Goal: Task Accomplishment & Management: Complete application form

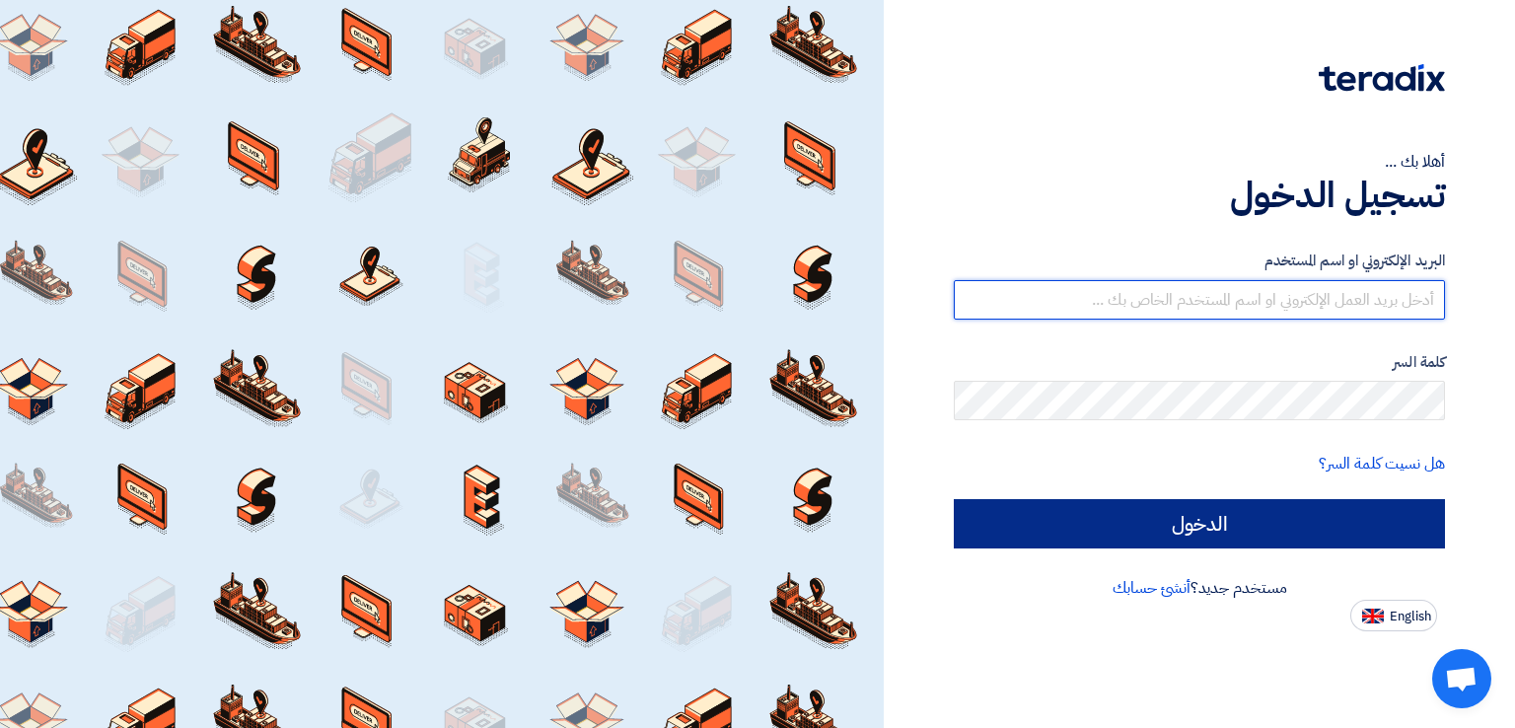
type input "[EMAIL_ADDRESS][DOMAIN_NAME]"
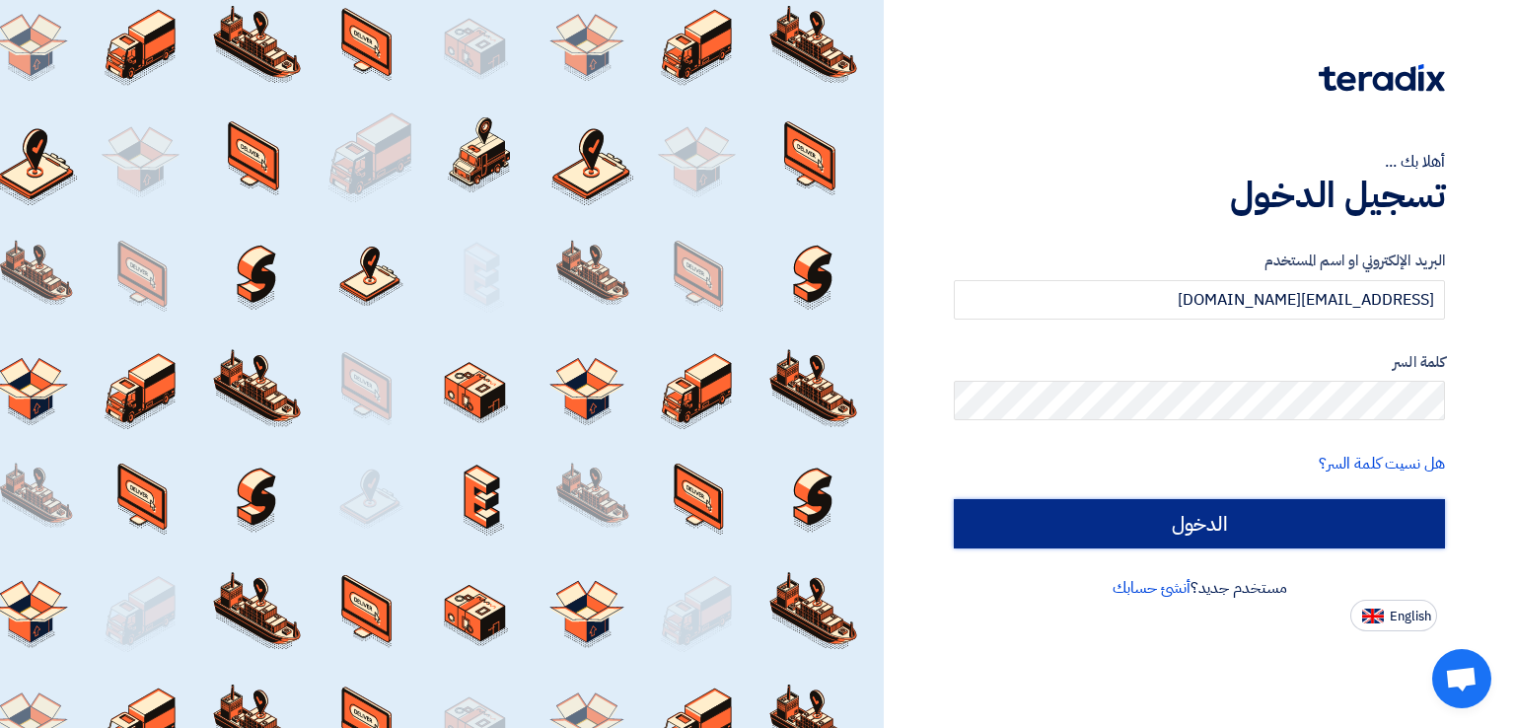
click at [1291, 517] on input "الدخول" at bounding box center [1199, 523] width 491 height 49
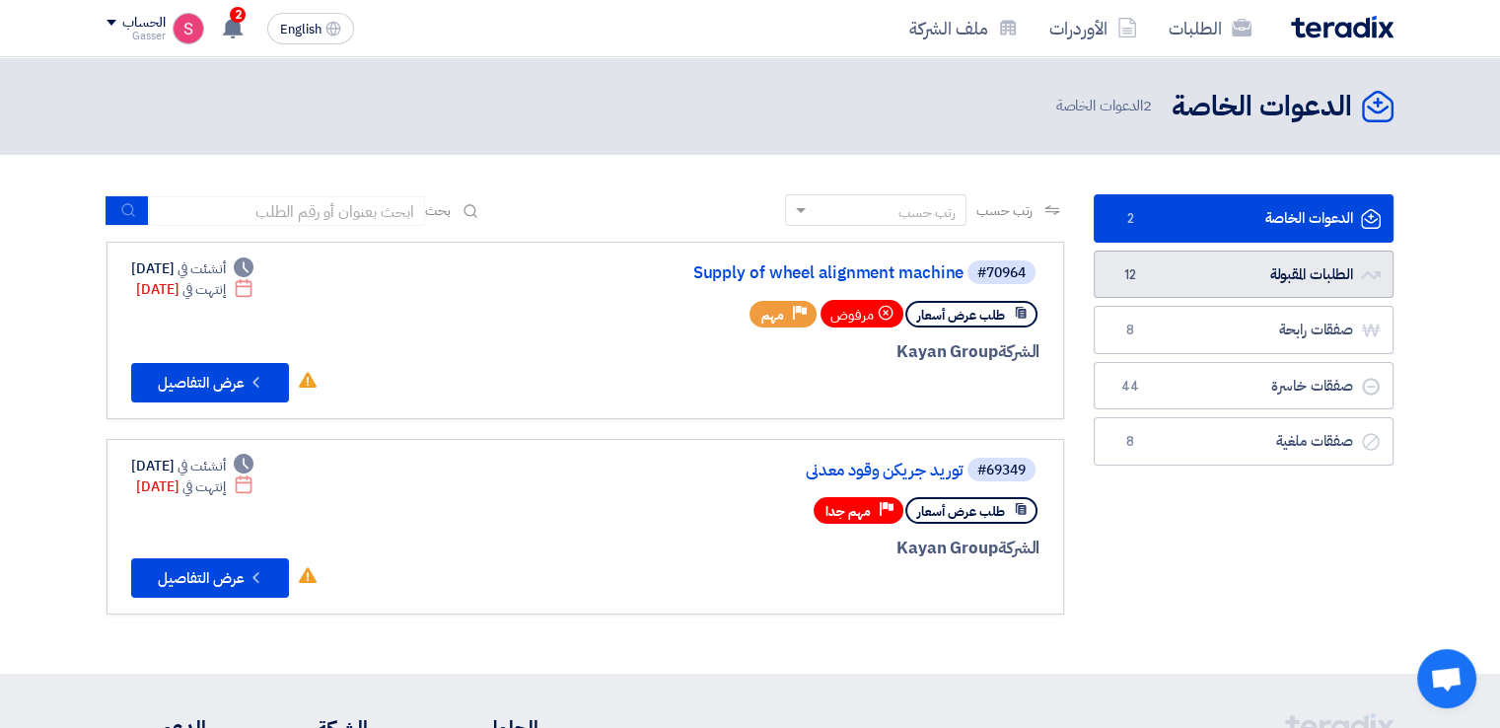
click at [1224, 268] on link "الطلبات المقبولة الطلبات المقبولة 12" at bounding box center [1244, 274] width 300 height 48
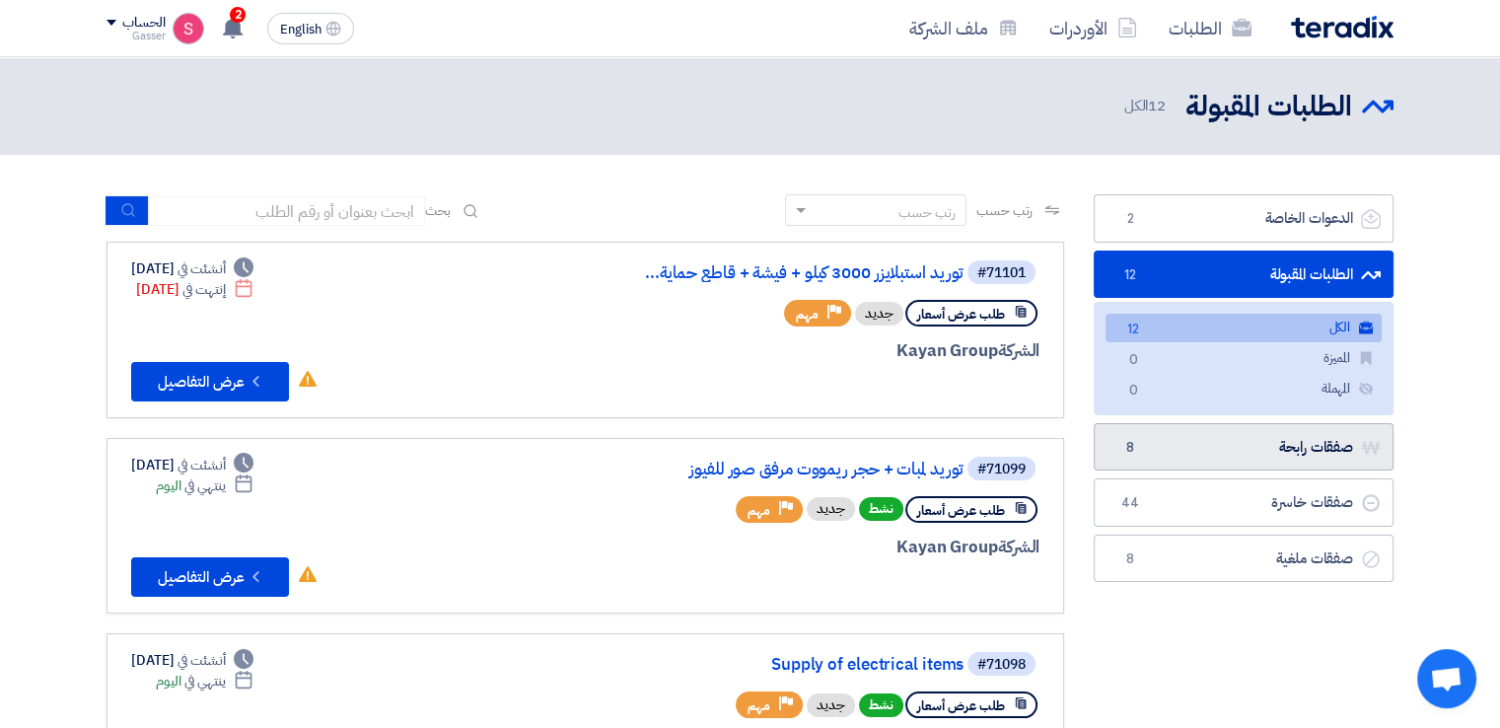
click at [1242, 439] on link "صفقات رابحة صفقات رابحة 8" at bounding box center [1244, 447] width 300 height 48
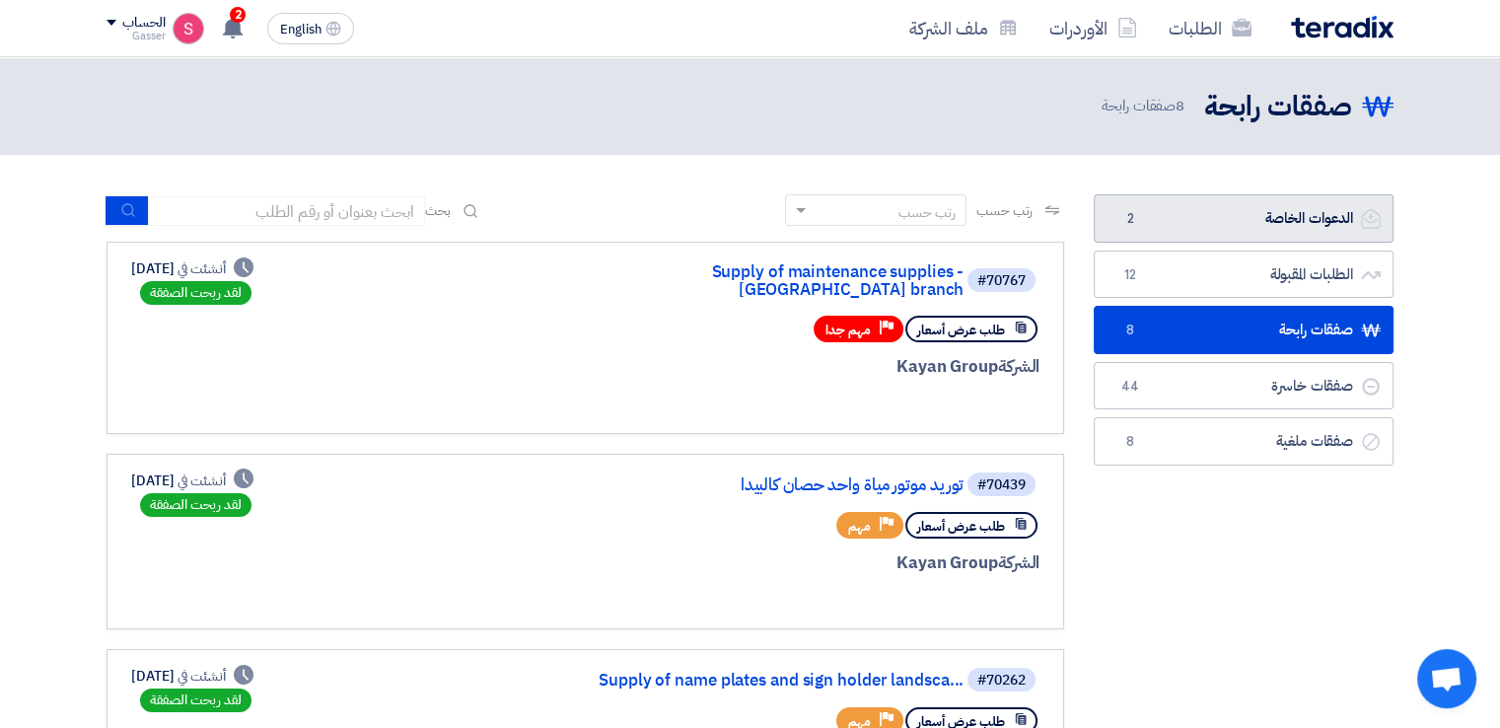
click at [1247, 219] on link "الدعوات الخاصة الدعوات الخاصة 2" at bounding box center [1244, 218] width 300 height 48
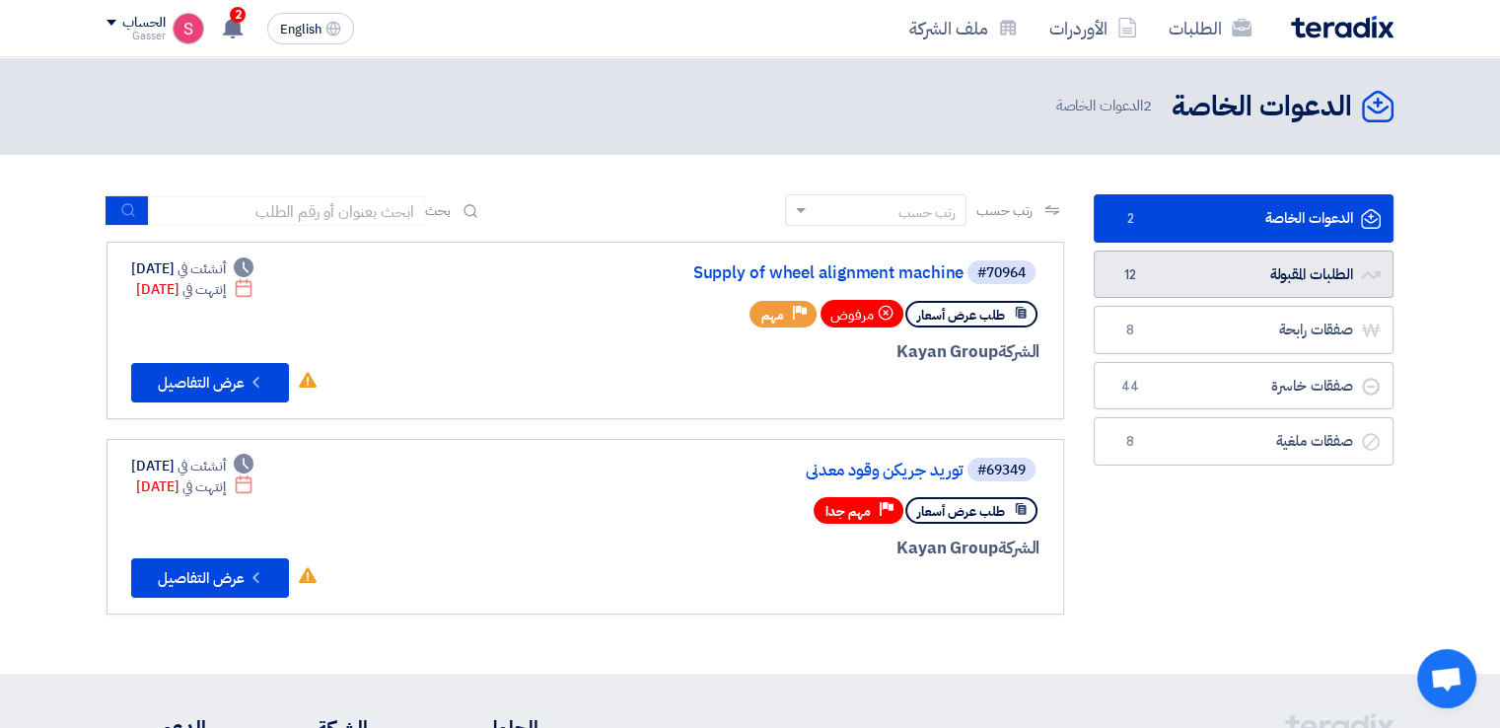
click at [1247, 277] on link "الطلبات المقبولة الطلبات المقبولة 12" at bounding box center [1244, 274] width 300 height 48
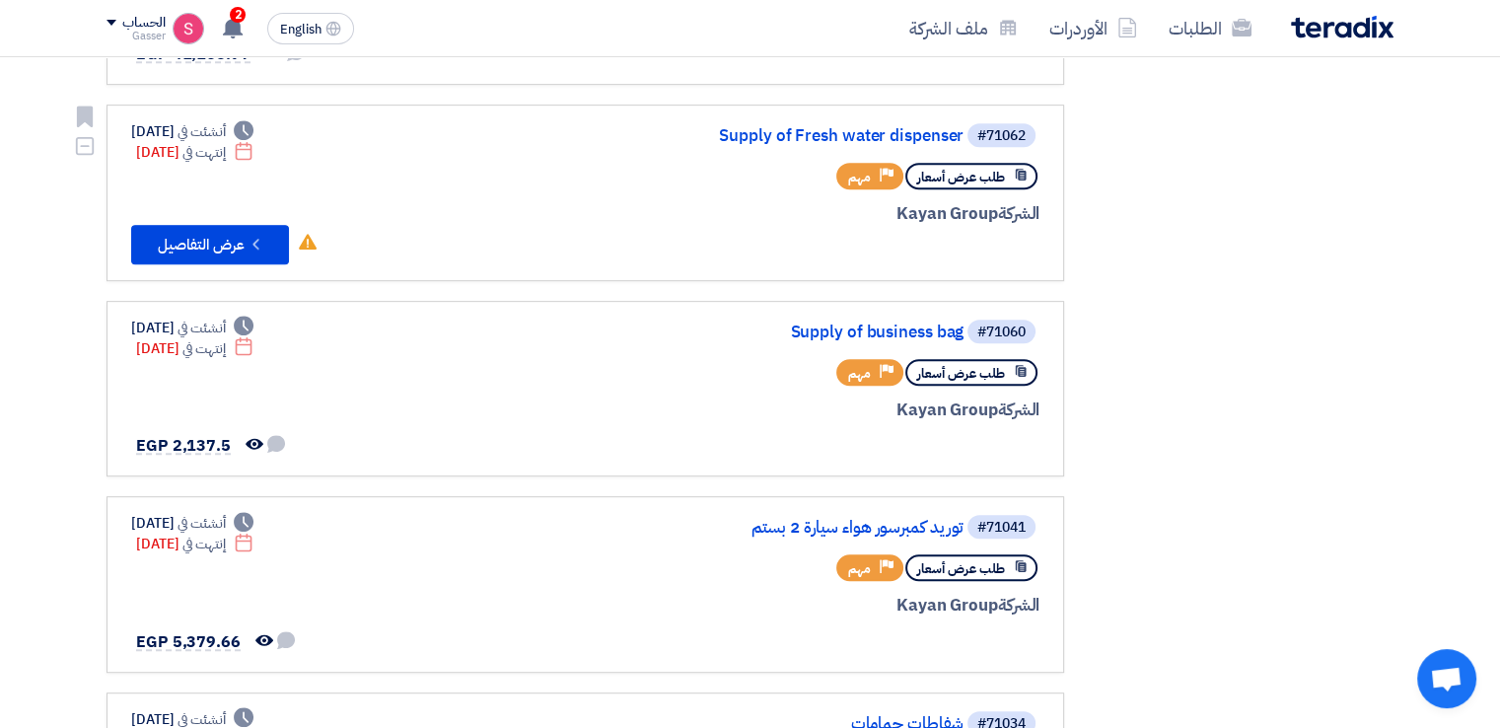
scroll to position [460, 0]
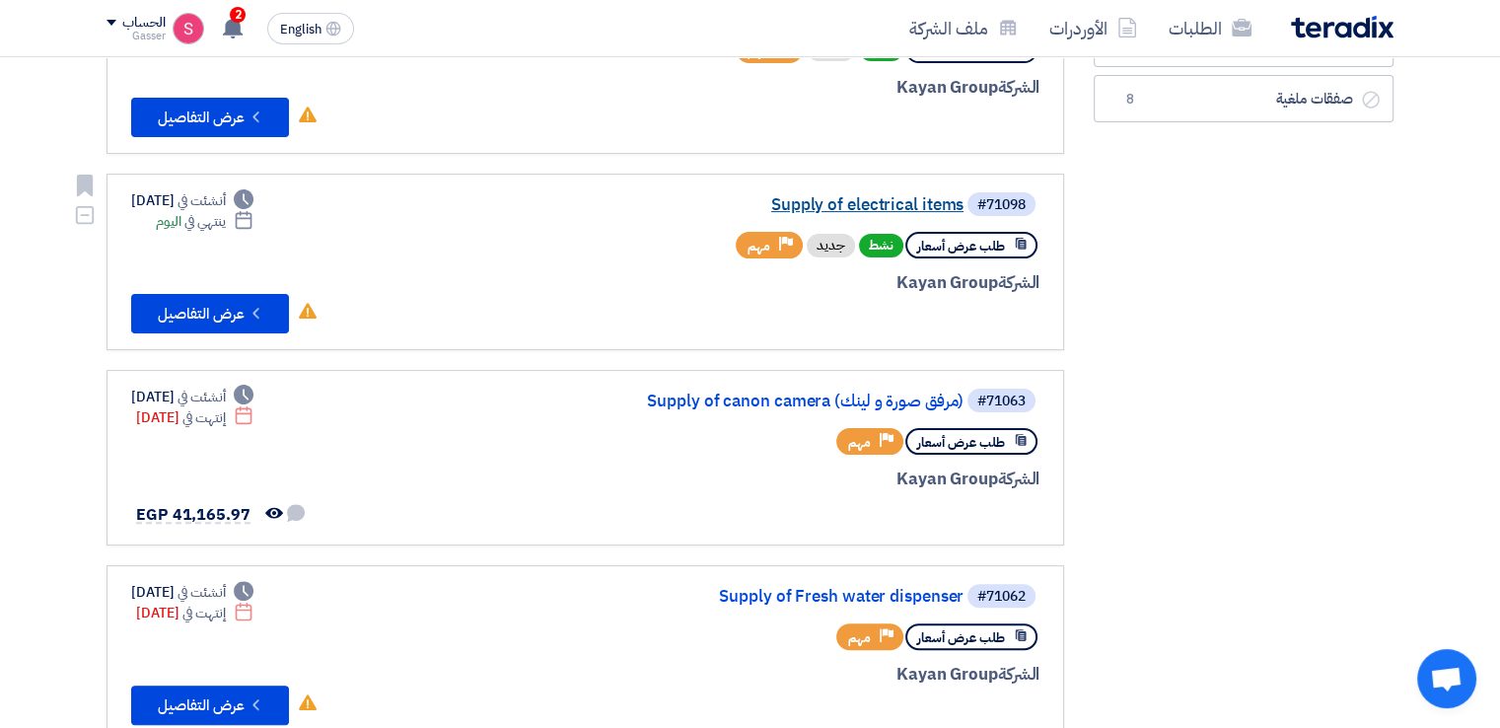
click at [835, 198] on link "Supply of electrical items" at bounding box center [766, 205] width 394 height 18
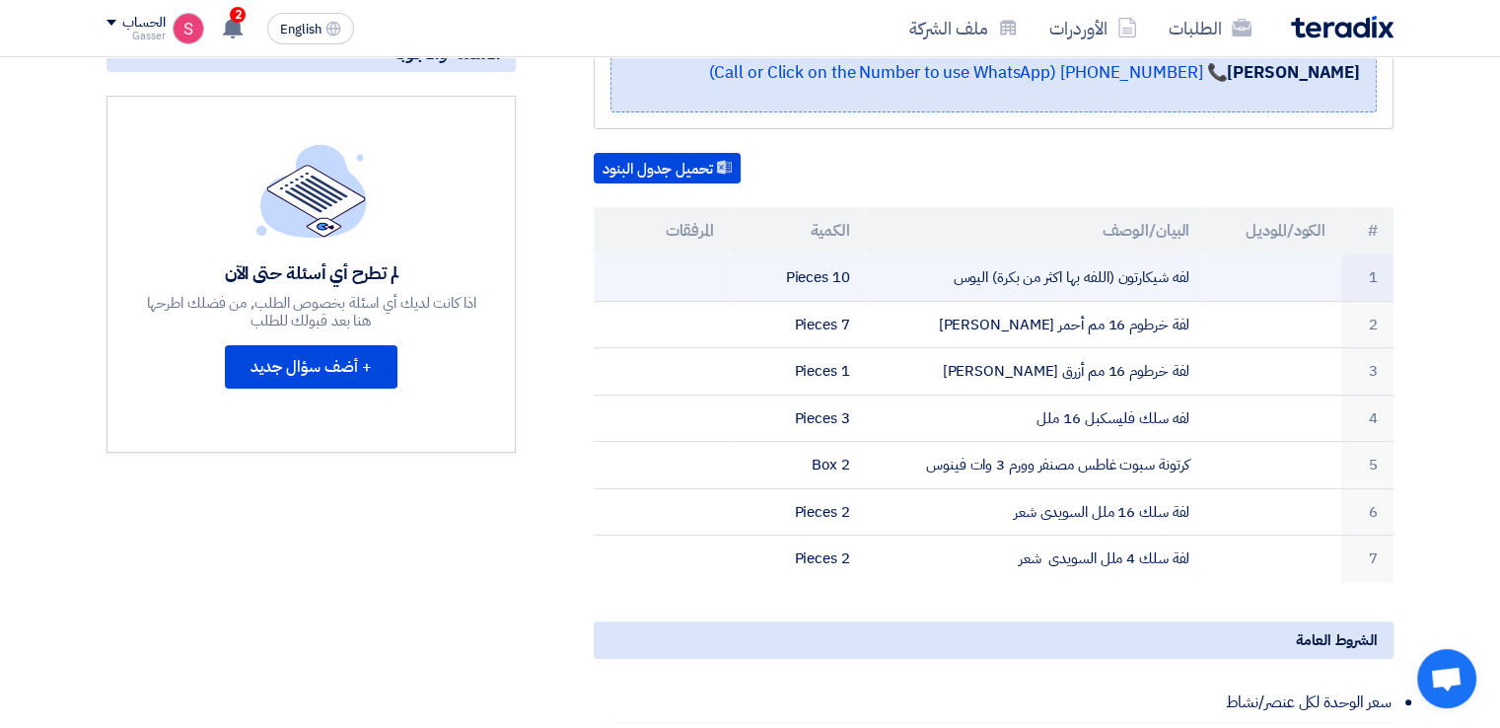
scroll to position [0, 0]
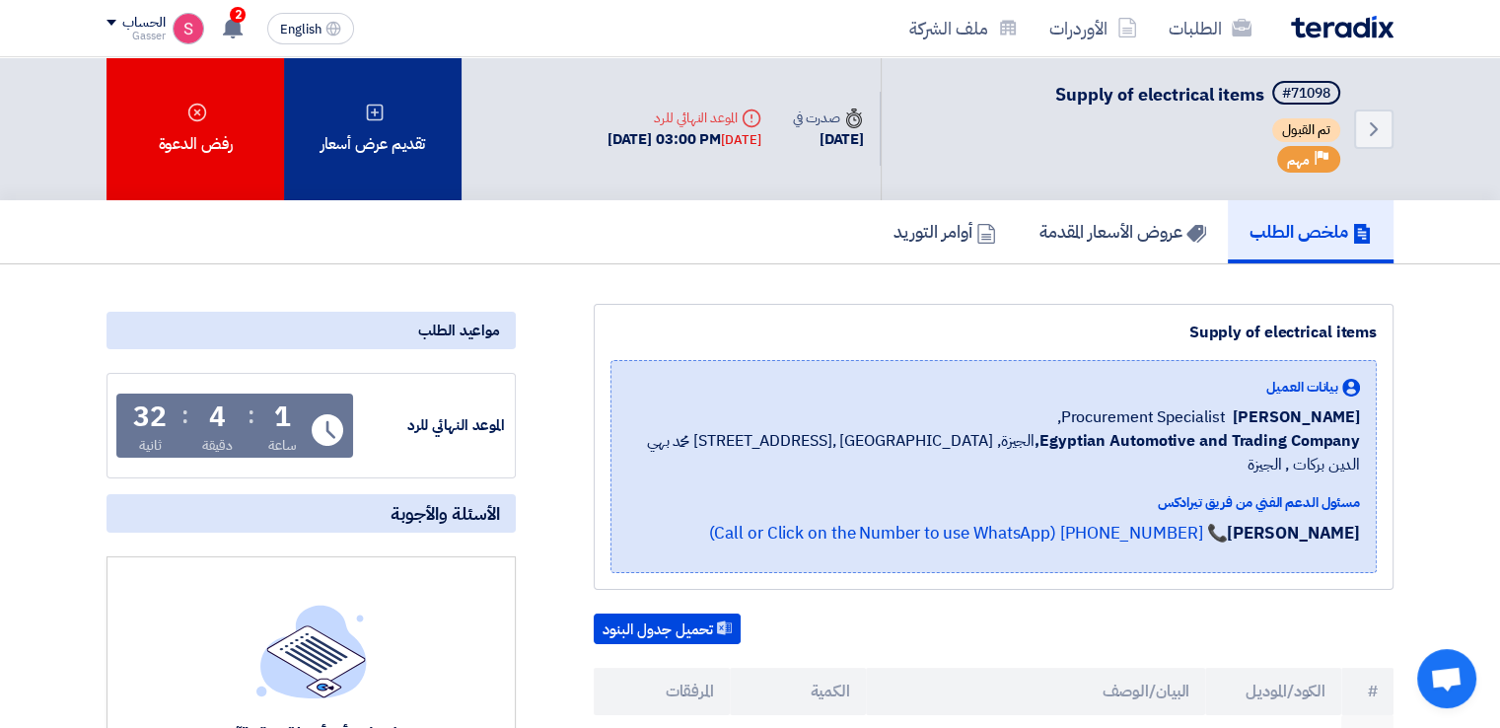
click at [411, 159] on div "تقديم عرض أسعار" at bounding box center [372, 128] width 177 height 143
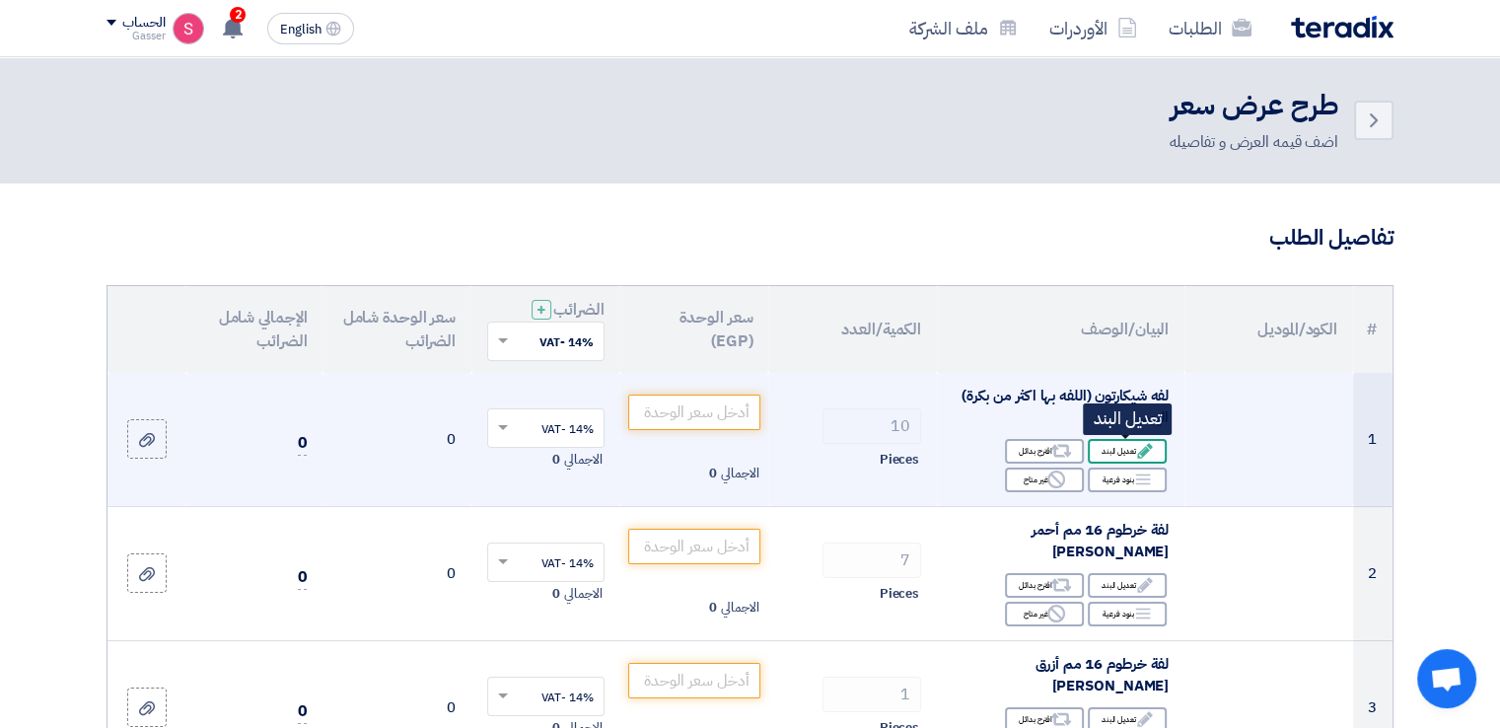
click at [1149, 448] on use at bounding box center [1144, 451] width 15 height 15
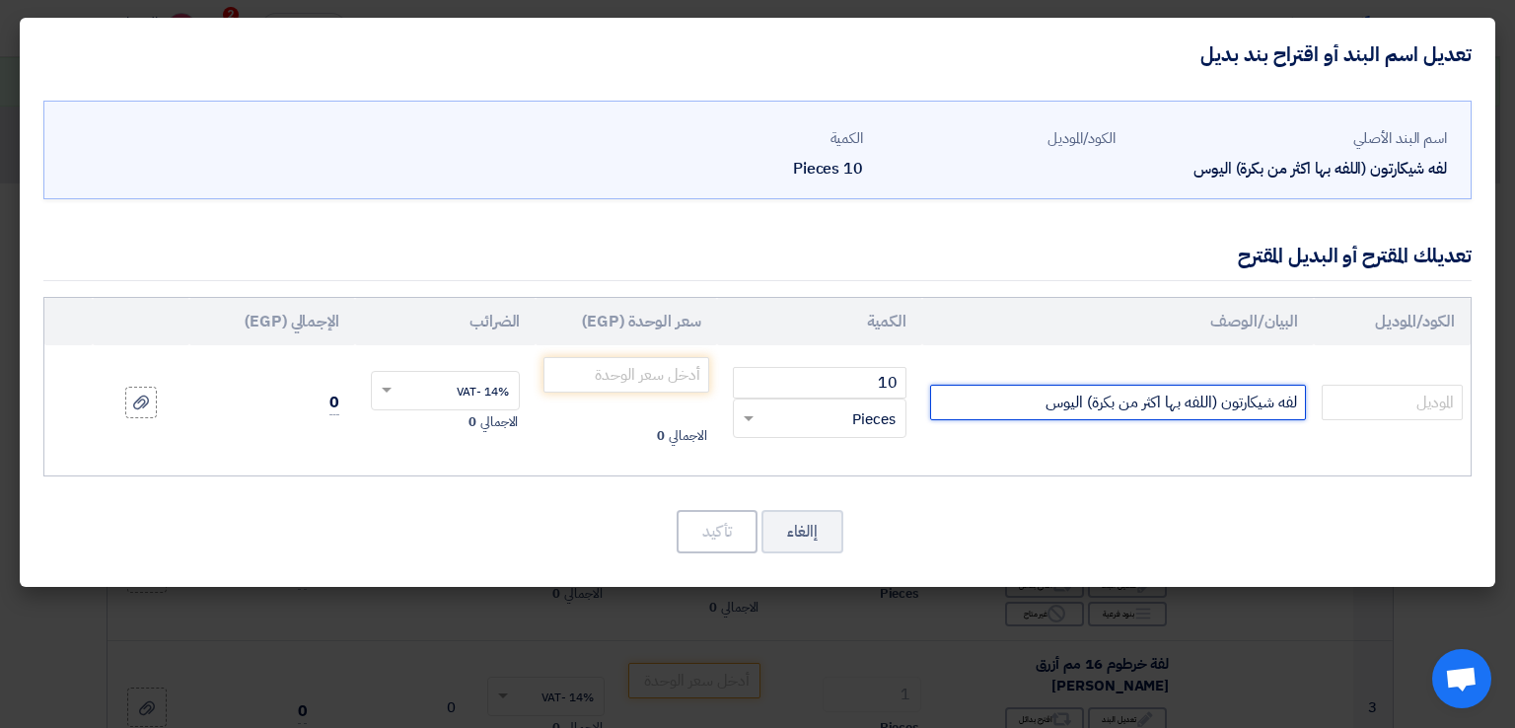
click at [1157, 407] on input "لفه شيكارتون (اللفه بها اكثر من بكرة) اليوس" at bounding box center [1118, 402] width 376 height 35
click at [1156, 404] on input "لفه شيكارتون (اللفه بها اكثر من بكرة) اليوس" at bounding box center [1118, 402] width 376 height 35
drag, startPoint x: 1156, startPoint y: 404, endPoint x: 884, endPoint y: 466, distance: 278.2
click at [884, 466] on div "الكود/الموديل البيان/الوصف الكمية سعر الوحدة (EGP) الضرائب الإجمالي (EGP) 10 ×" at bounding box center [757, 386] width 1428 height 179
type input "لفه شيكارتون (اللفه بها 10بكرة) اليوس"
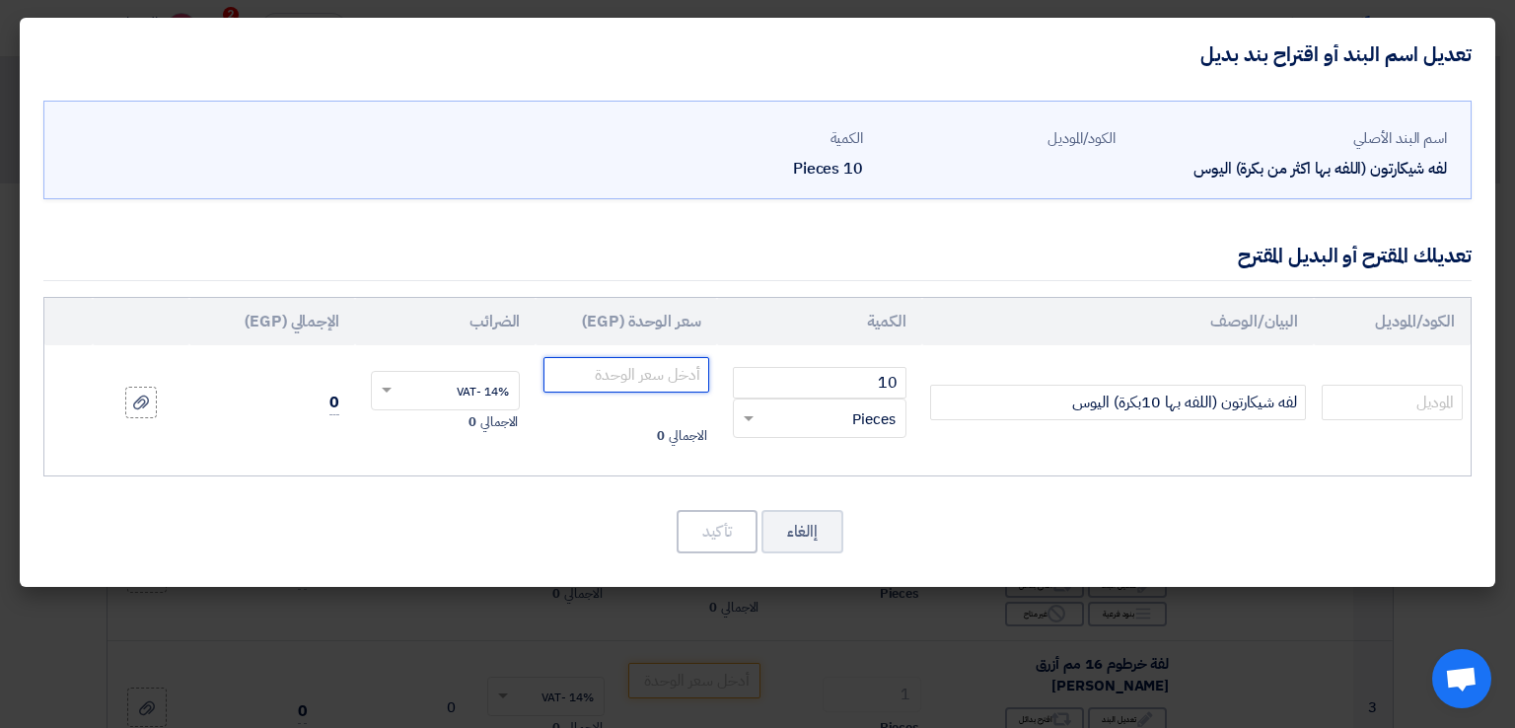
click at [626, 388] on input "number" at bounding box center [625, 374] width 165 height 35
type input "299"
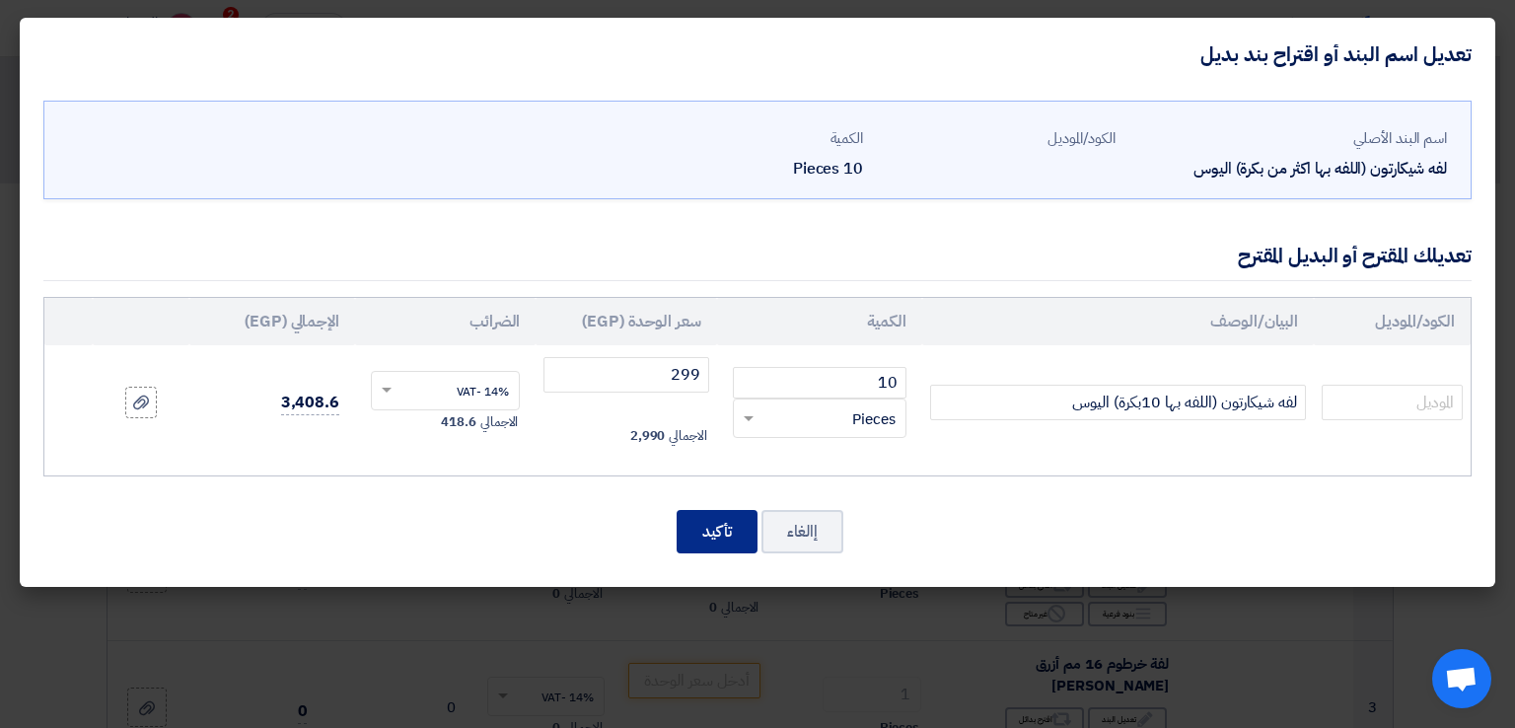
click at [677, 530] on button "تأكيد" at bounding box center [716, 531] width 81 height 43
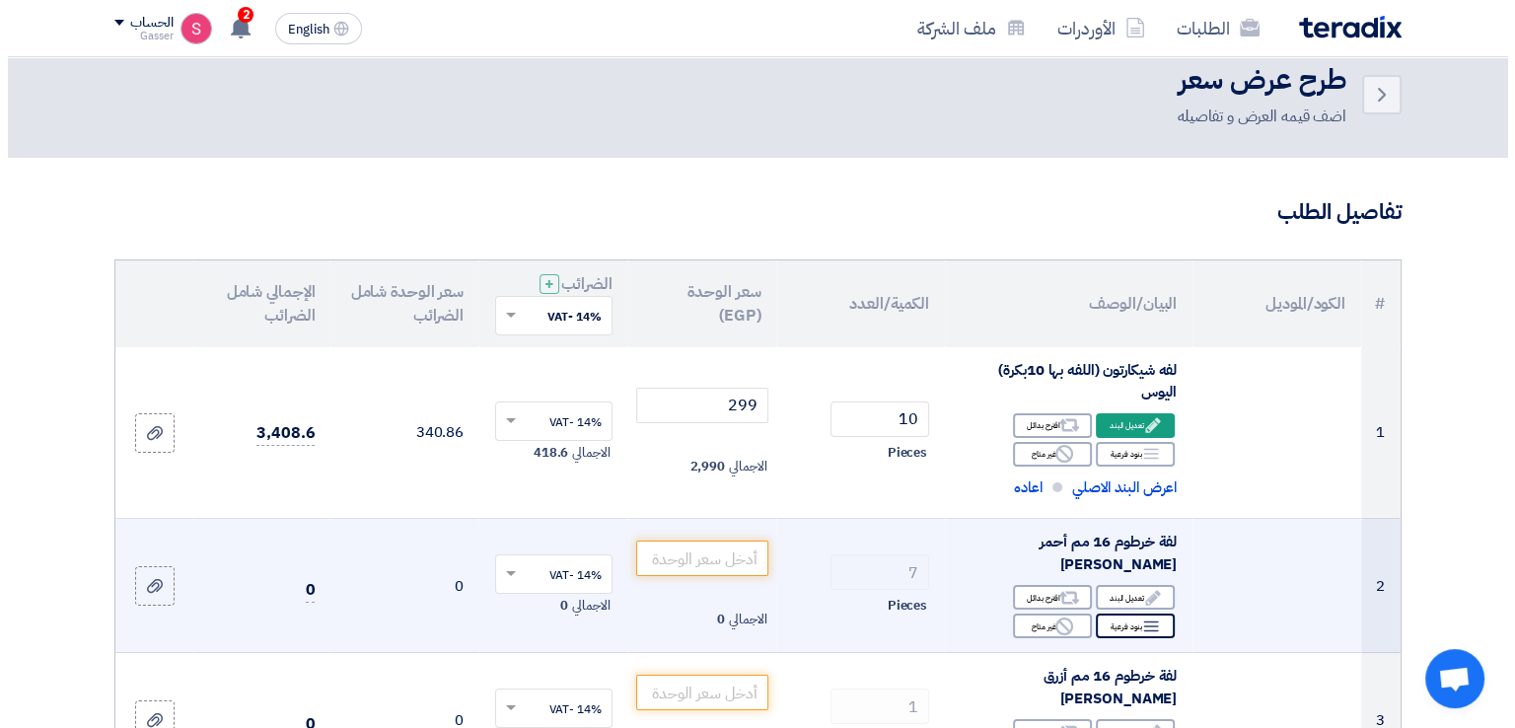
scroll to position [460, 0]
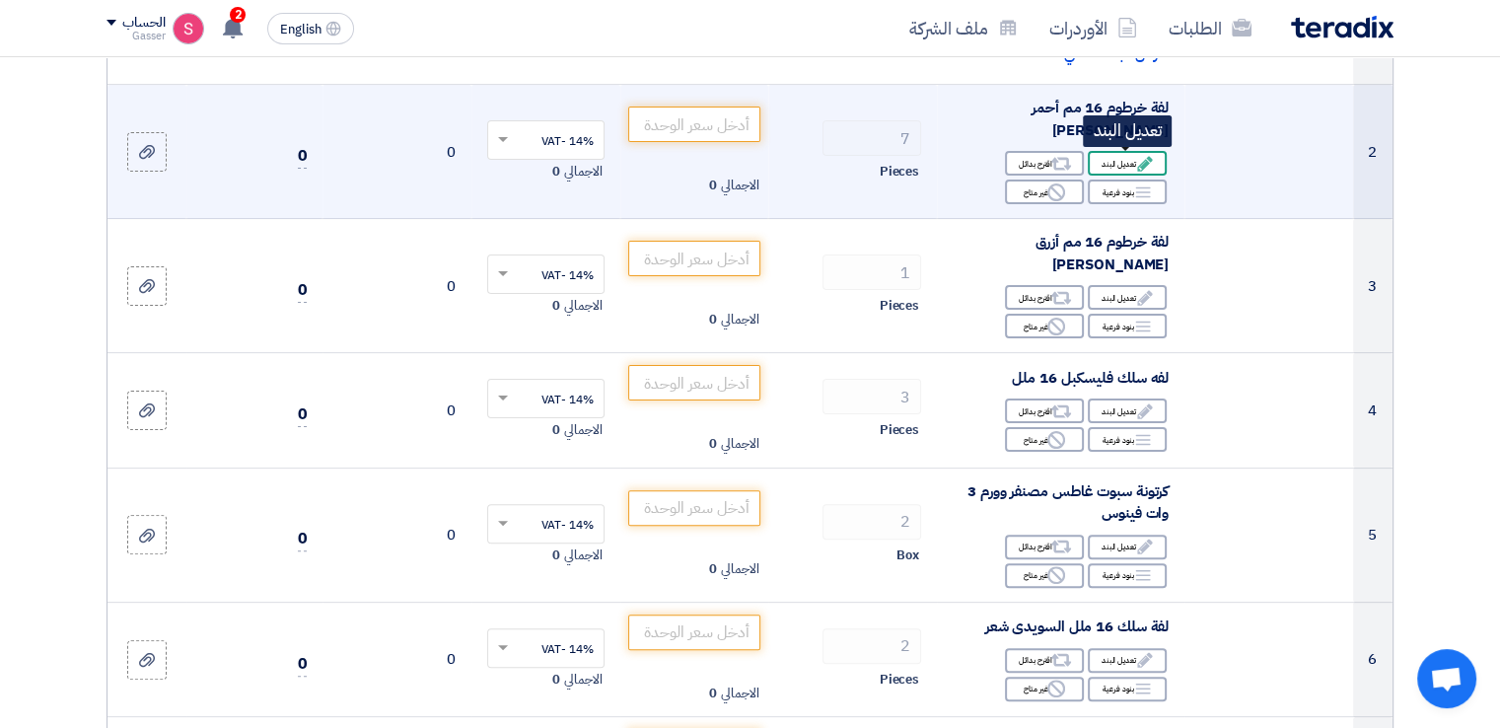
click at [1125, 156] on div "Edit تعديل البند" at bounding box center [1127, 163] width 79 height 25
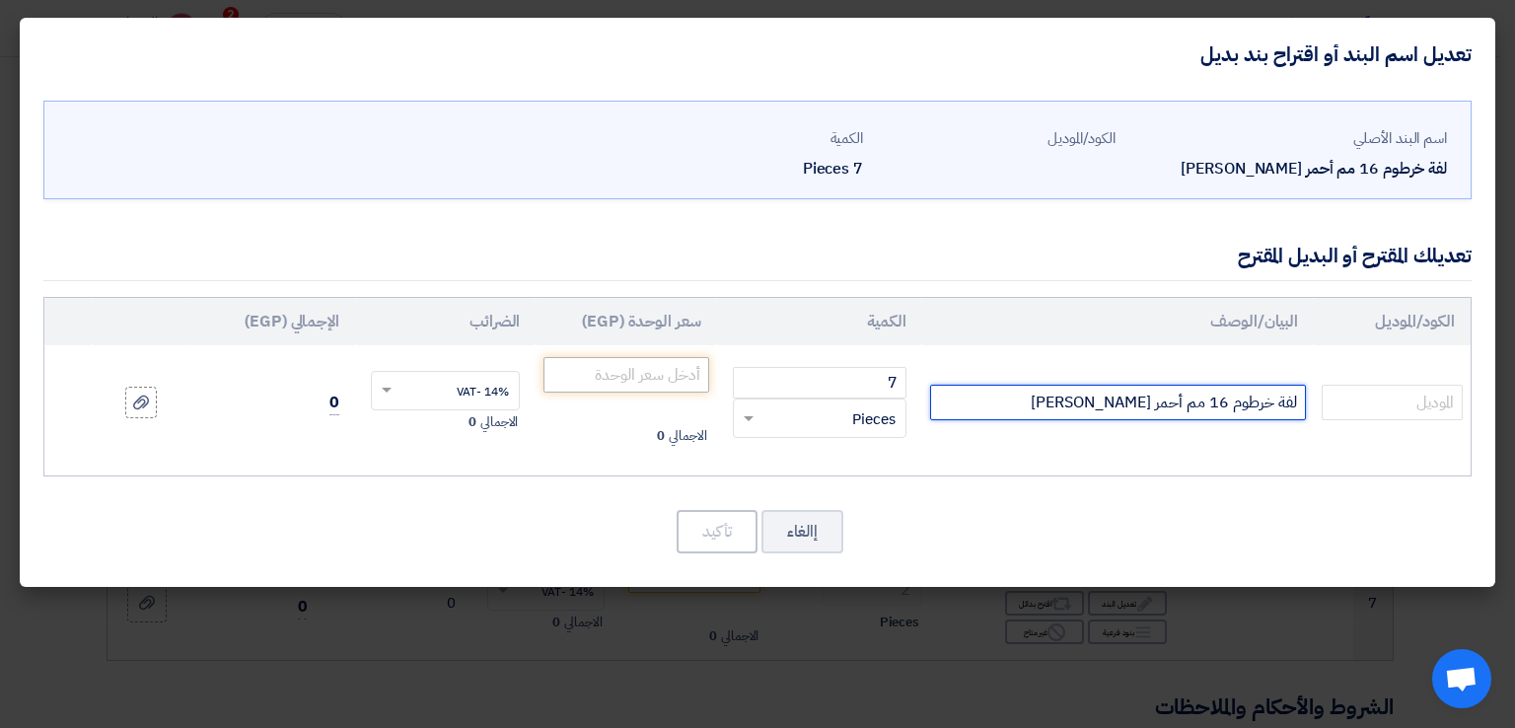
drag, startPoint x: 1057, startPoint y: 399, endPoint x: 644, endPoint y: 364, distance: 414.7
click at [644, 364] on tr "لفة خرطوم 16 مم أحمر [PERSON_NAME] 7 RFQ_STEP1.ITEMS.2.TYPE_PLACEHOLDER ×" at bounding box center [757, 402] width 1426 height 114
type input "لفة خرطوم 16 مم أحمر [PERSON_NAME]"
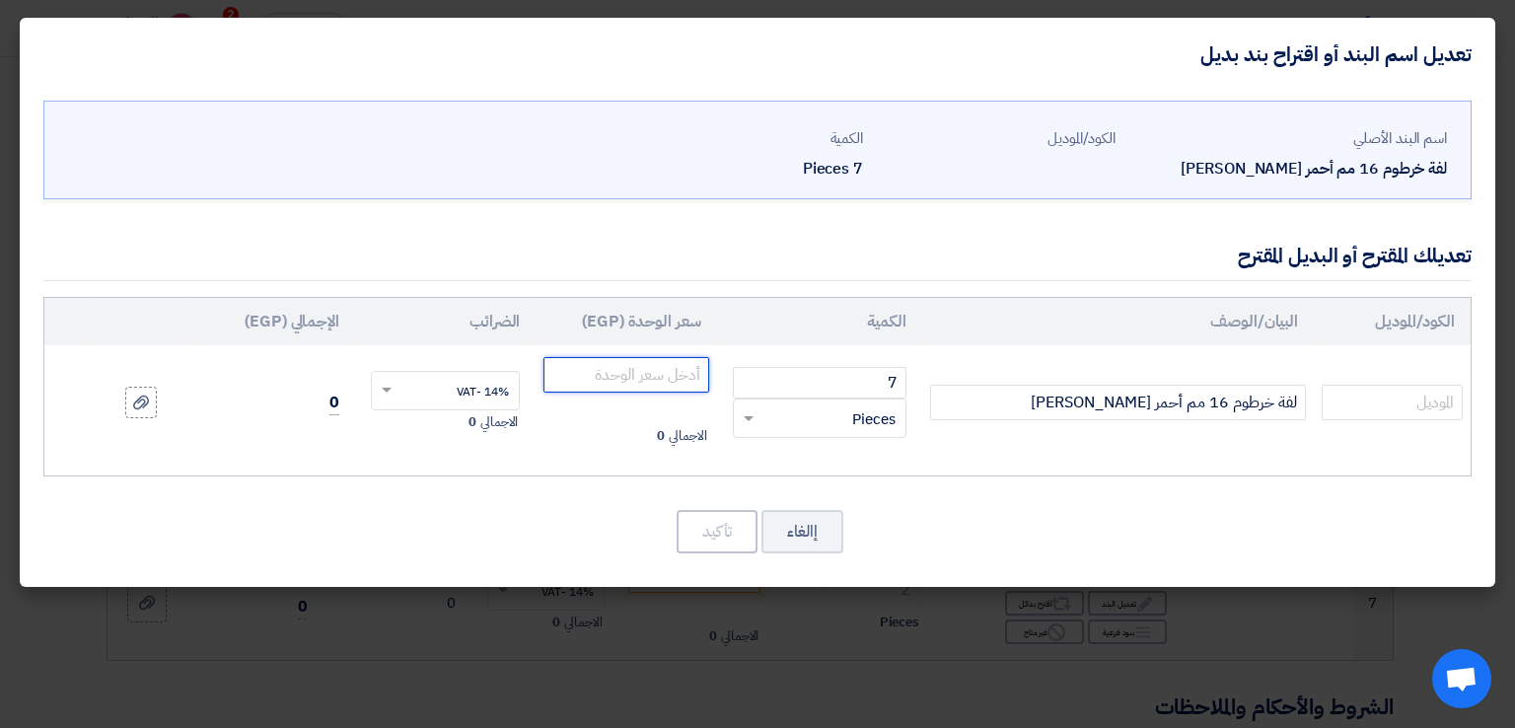
click at [644, 364] on input "number" at bounding box center [625, 374] width 165 height 35
type input "468"
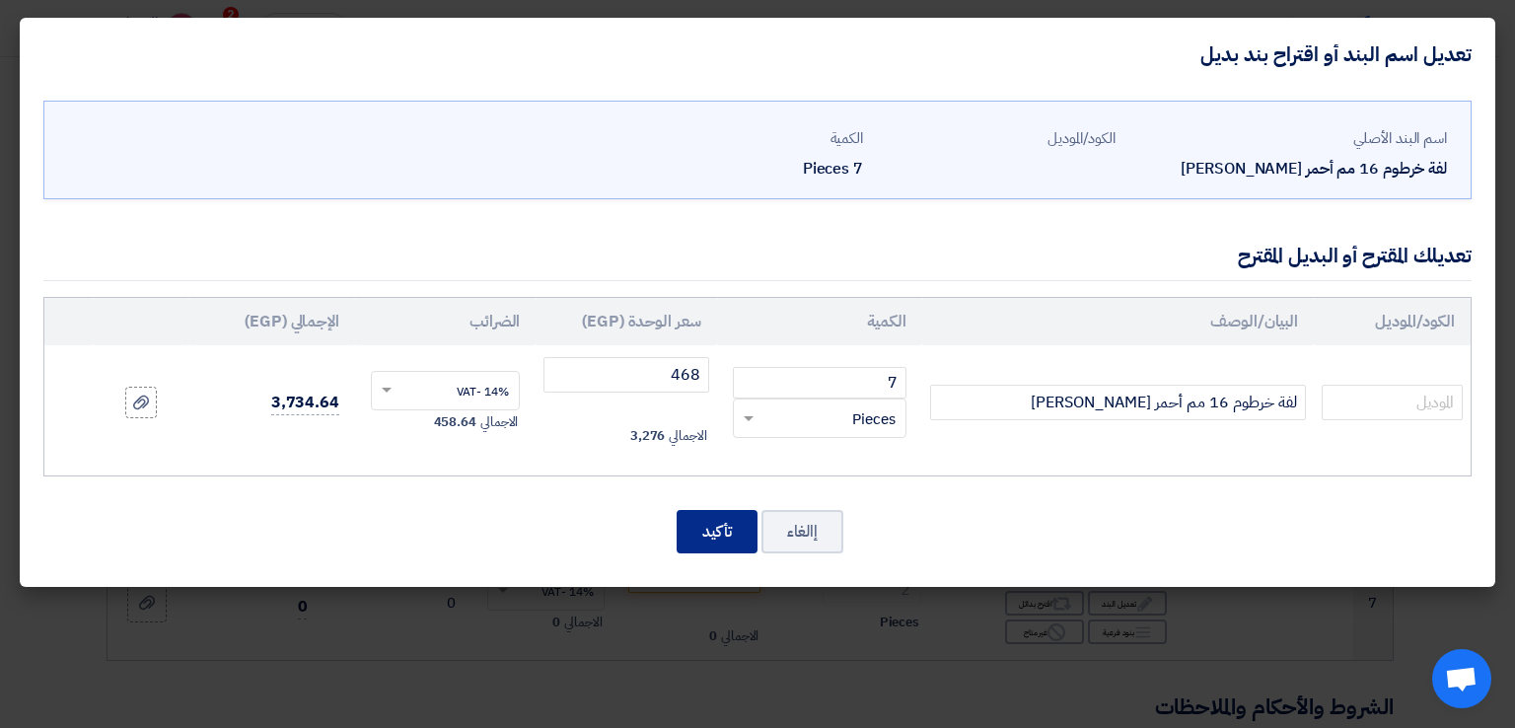
click at [710, 527] on button "تأكيد" at bounding box center [716, 531] width 81 height 43
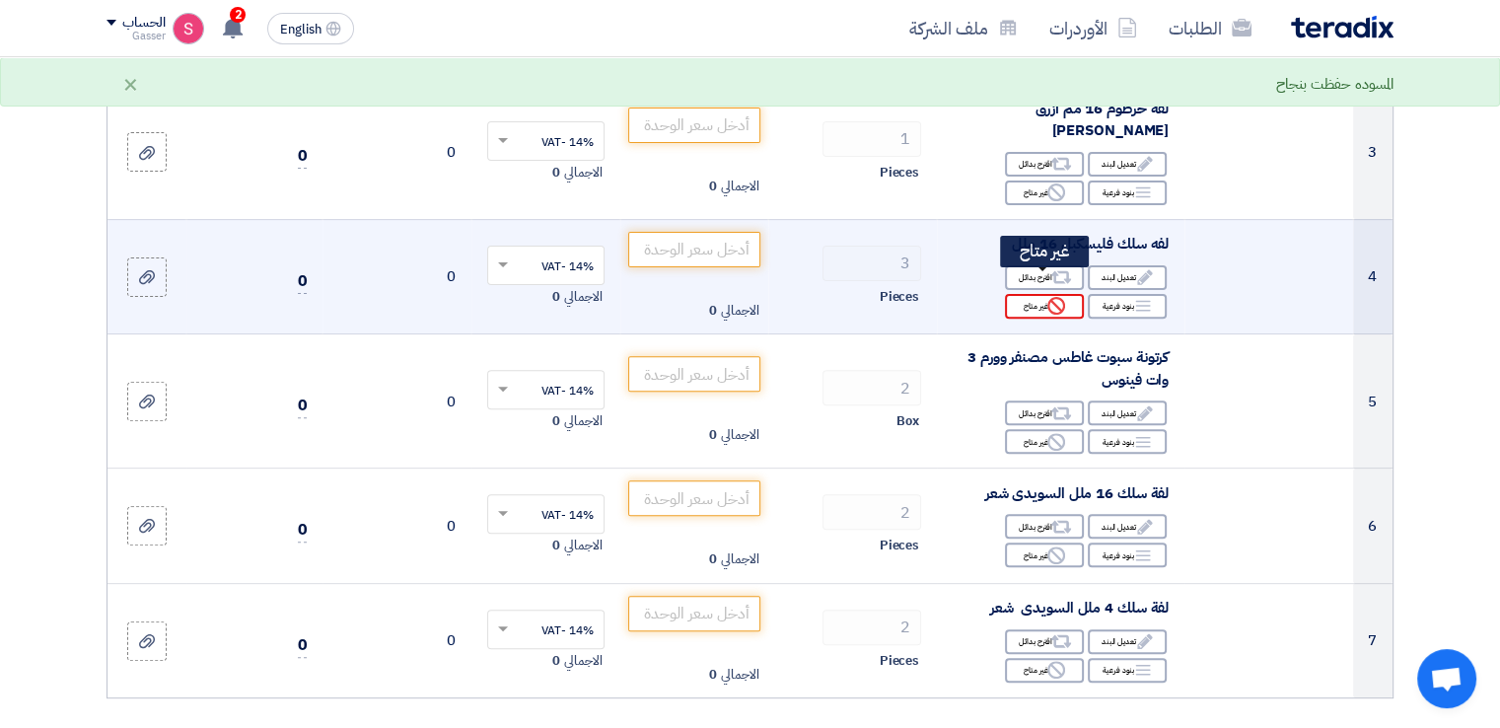
scroll to position [172, 0]
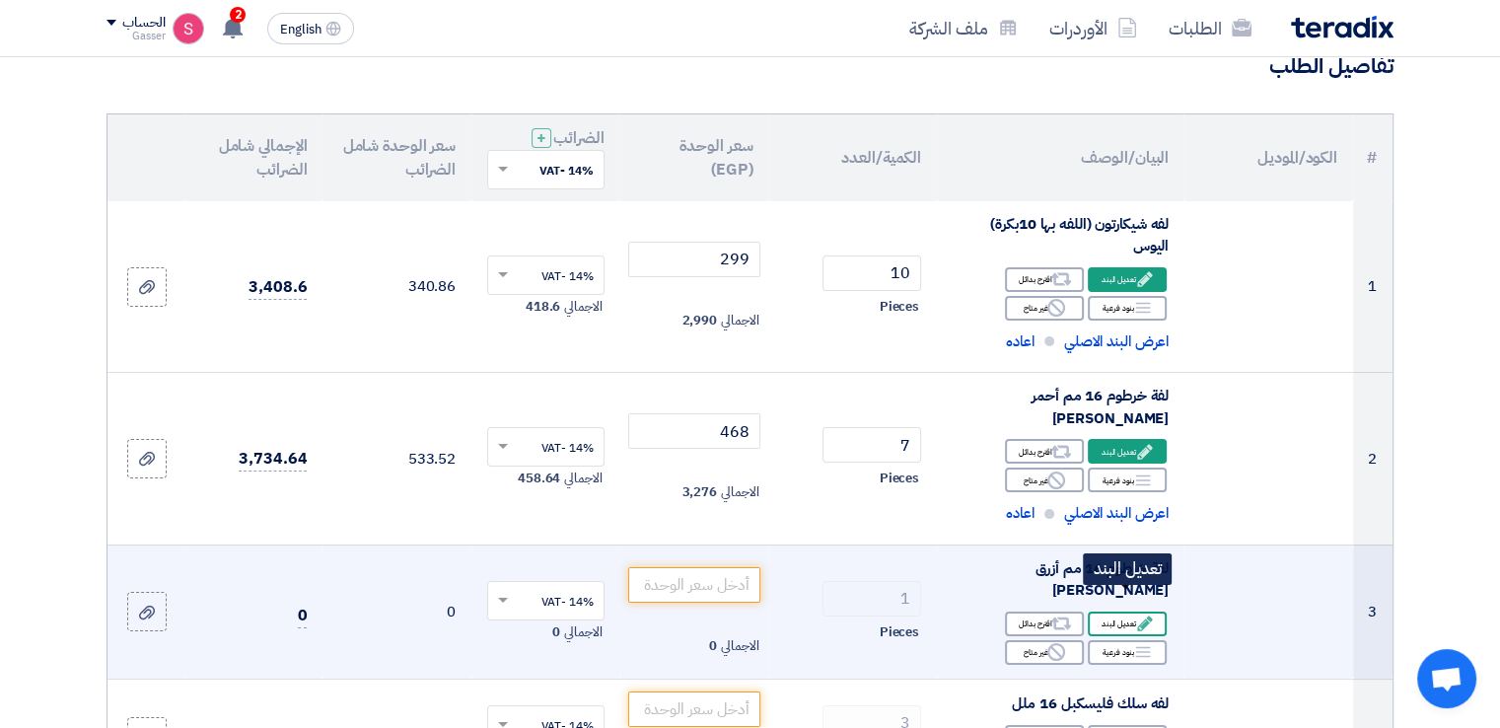
click at [1125, 611] on div "Edit تعديل البند" at bounding box center [1127, 623] width 79 height 25
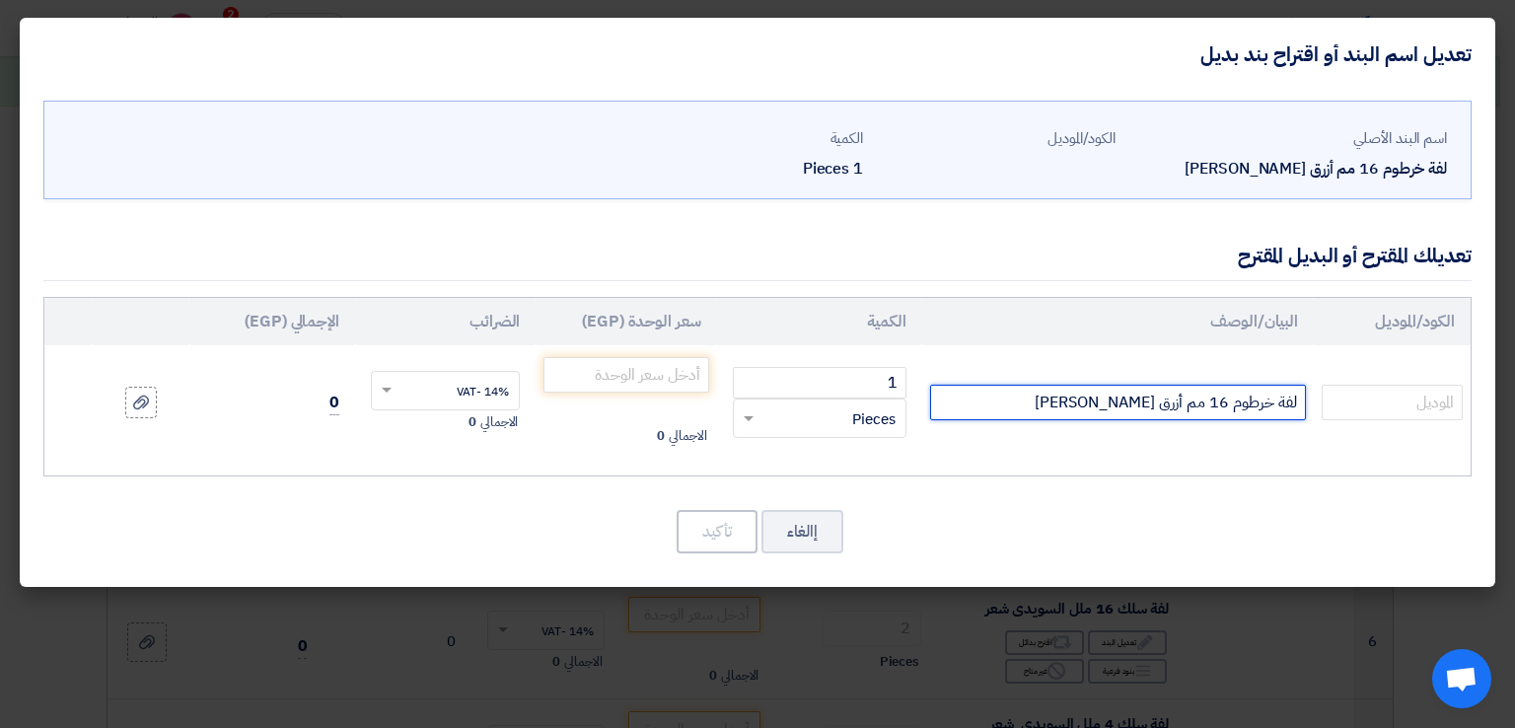
click at [1080, 404] on input "لفة خرطوم 16 مم أزرق [PERSON_NAME]" at bounding box center [1118, 402] width 376 height 35
drag, startPoint x: 1080, startPoint y: 404, endPoint x: 1133, endPoint y: 403, distance: 53.3
click at [1133, 403] on input "لفة خرطوم 16 مم أزرق [PERSON_NAME]" at bounding box center [1118, 402] width 376 height 35
type input "لفة خرطوم 16 مم أزرق [PERSON_NAME]"
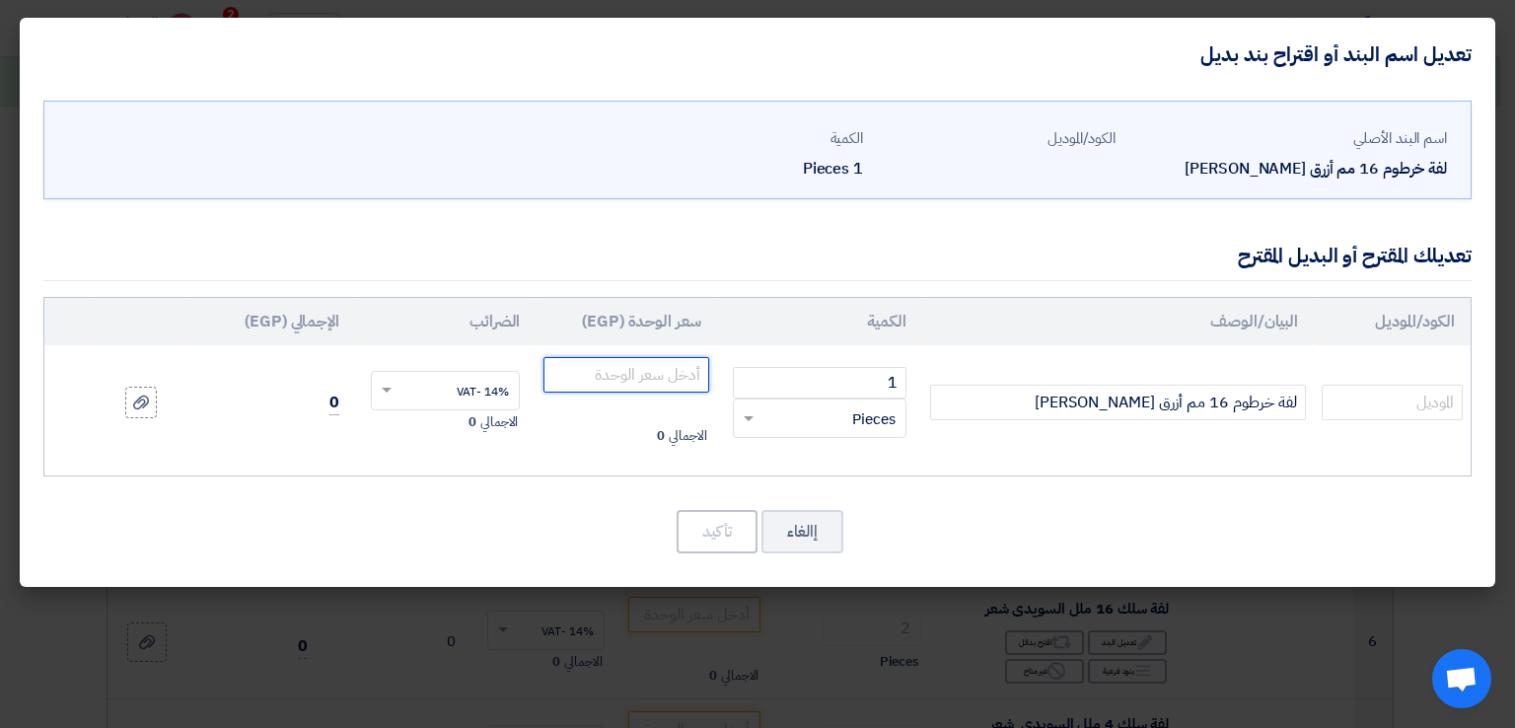
click at [647, 380] on input "number" at bounding box center [625, 374] width 165 height 35
type input "468"
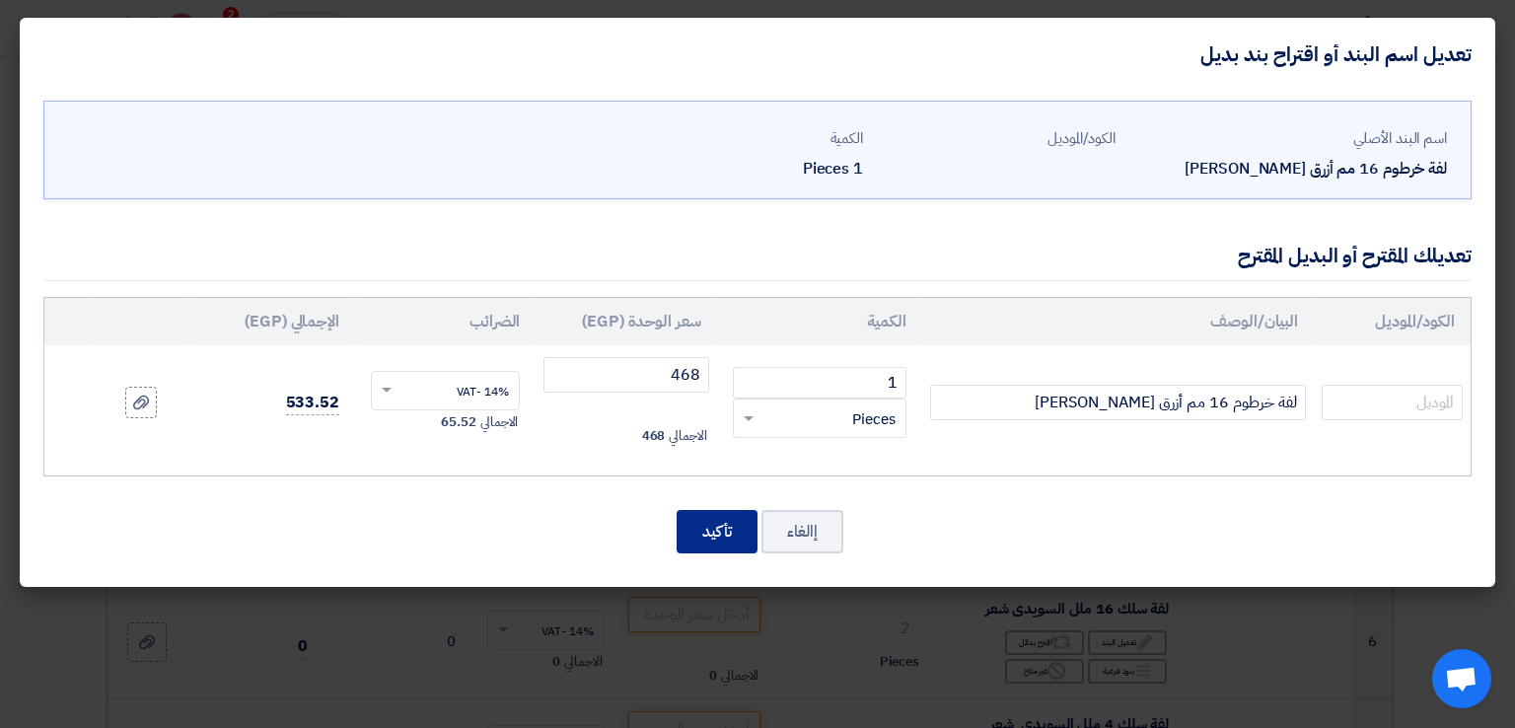
click at [703, 527] on button "تأكيد" at bounding box center [716, 531] width 81 height 43
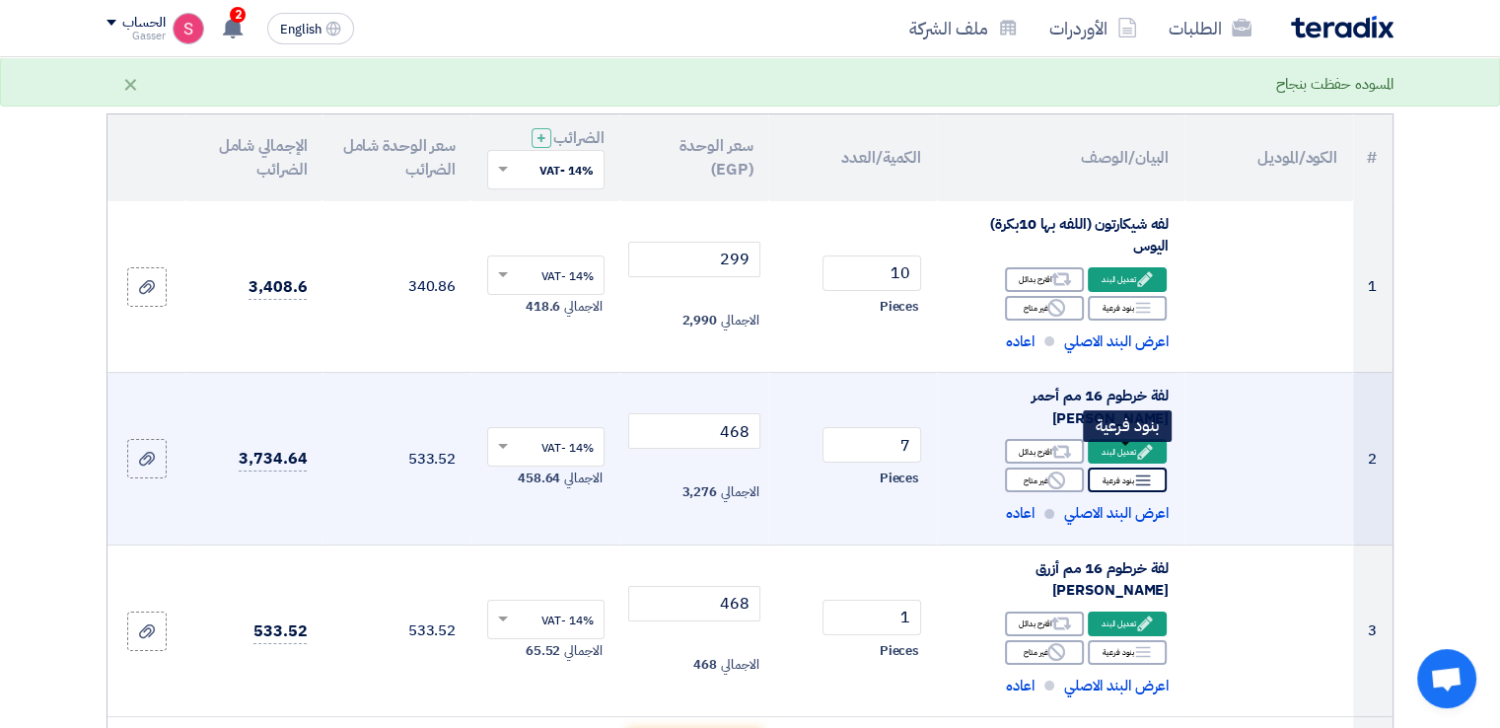
scroll to position [631, 0]
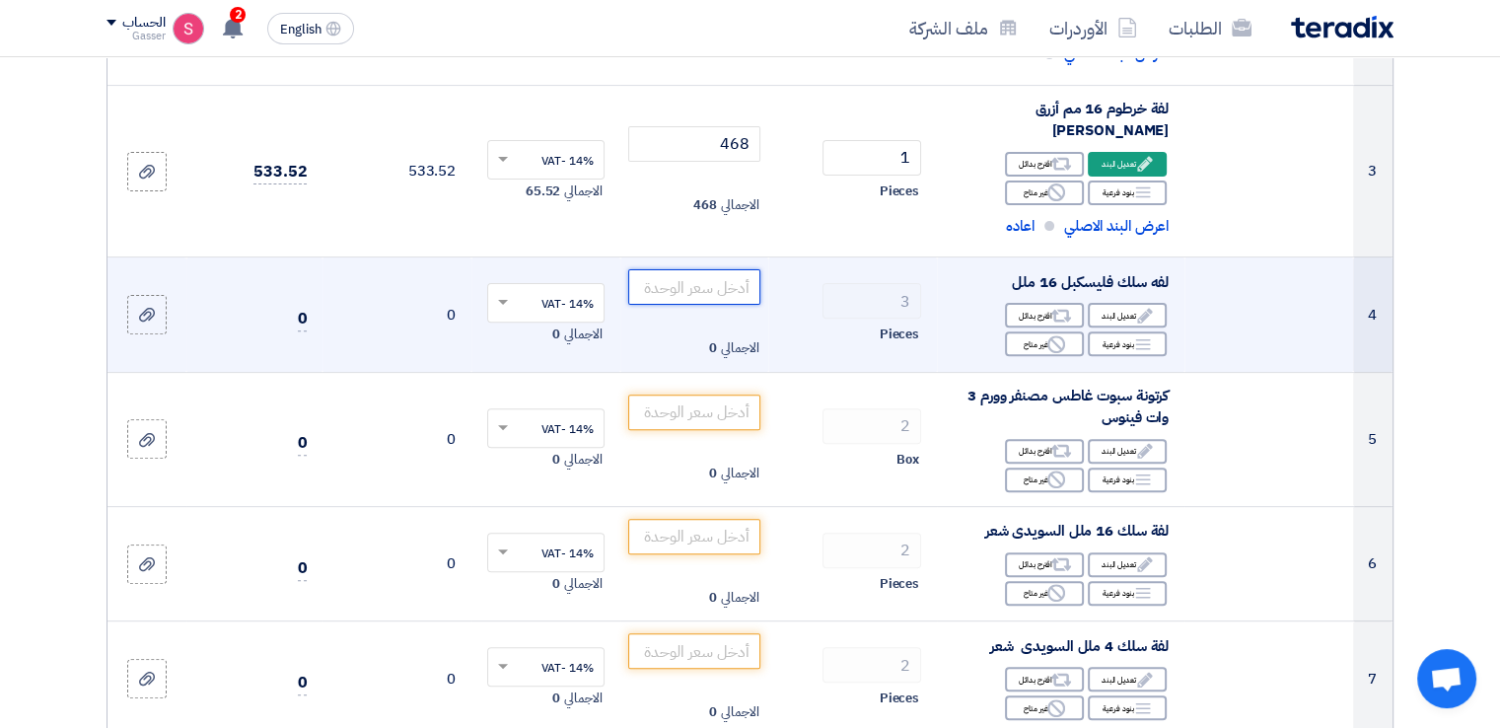
click at [715, 269] on input "number" at bounding box center [694, 286] width 133 height 35
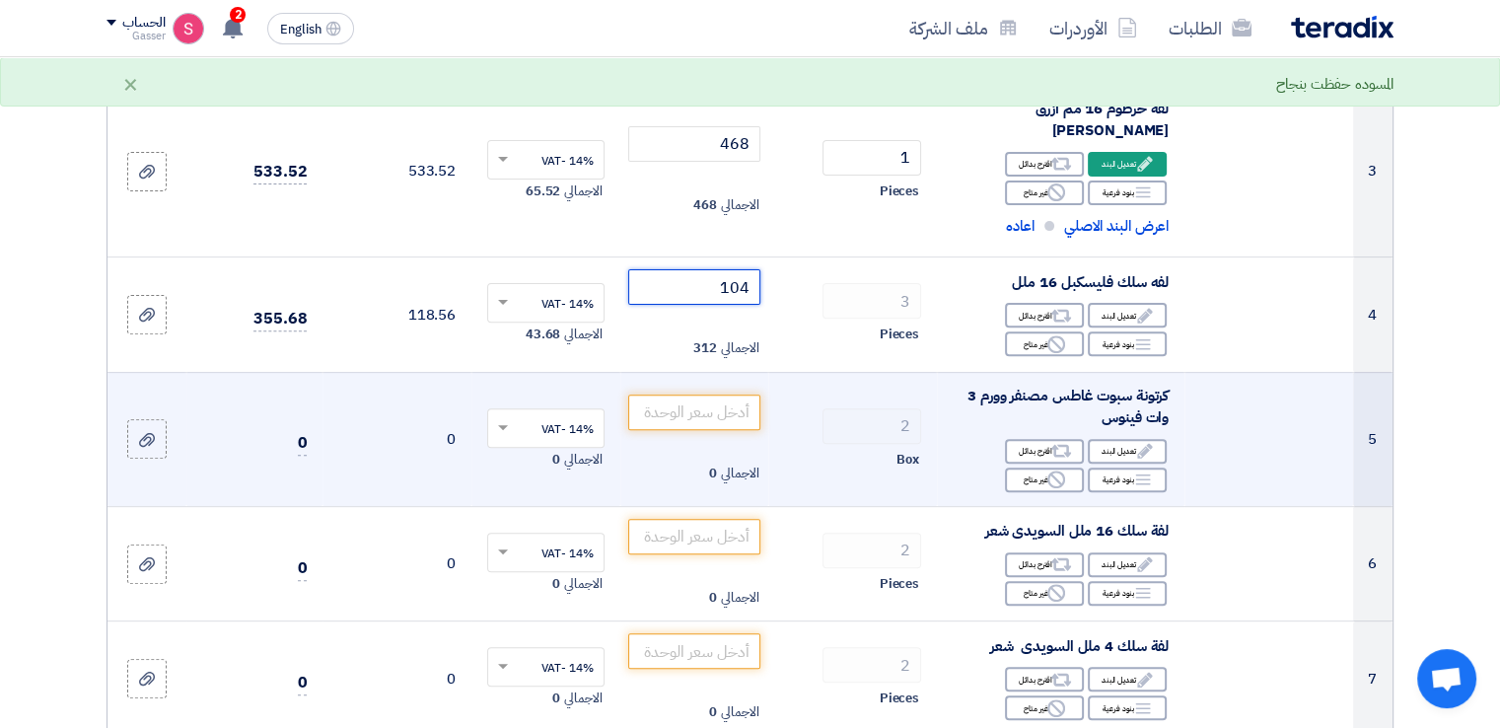
type input "104"
click at [1241, 372] on td at bounding box center [1268, 439] width 169 height 134
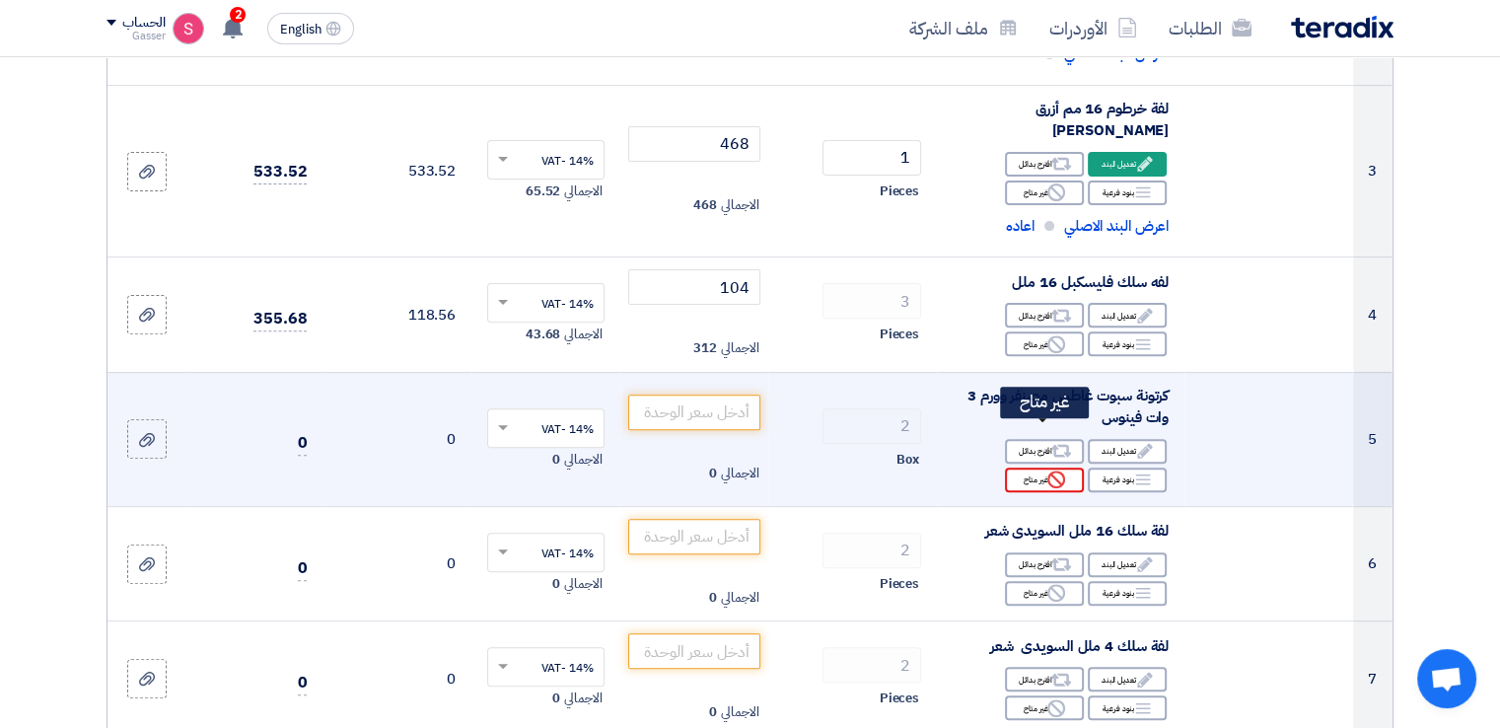
click at [1042, 467] on div "Reject غير متاح" at bounding box center [1044, 479] width 79 height 25
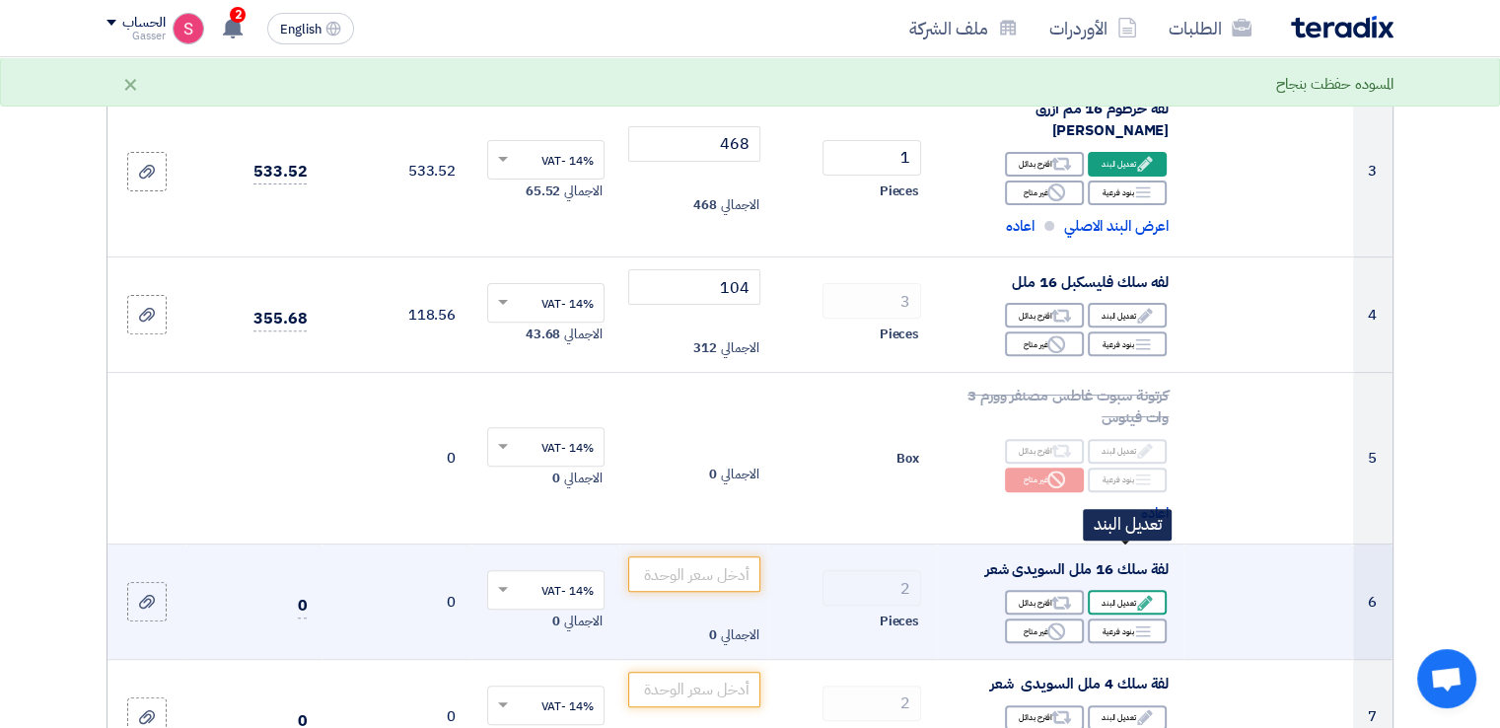
click at [1113, 590] on div "Edit تعديل البند" at bounding box center [1127, 602] width 79 height 25
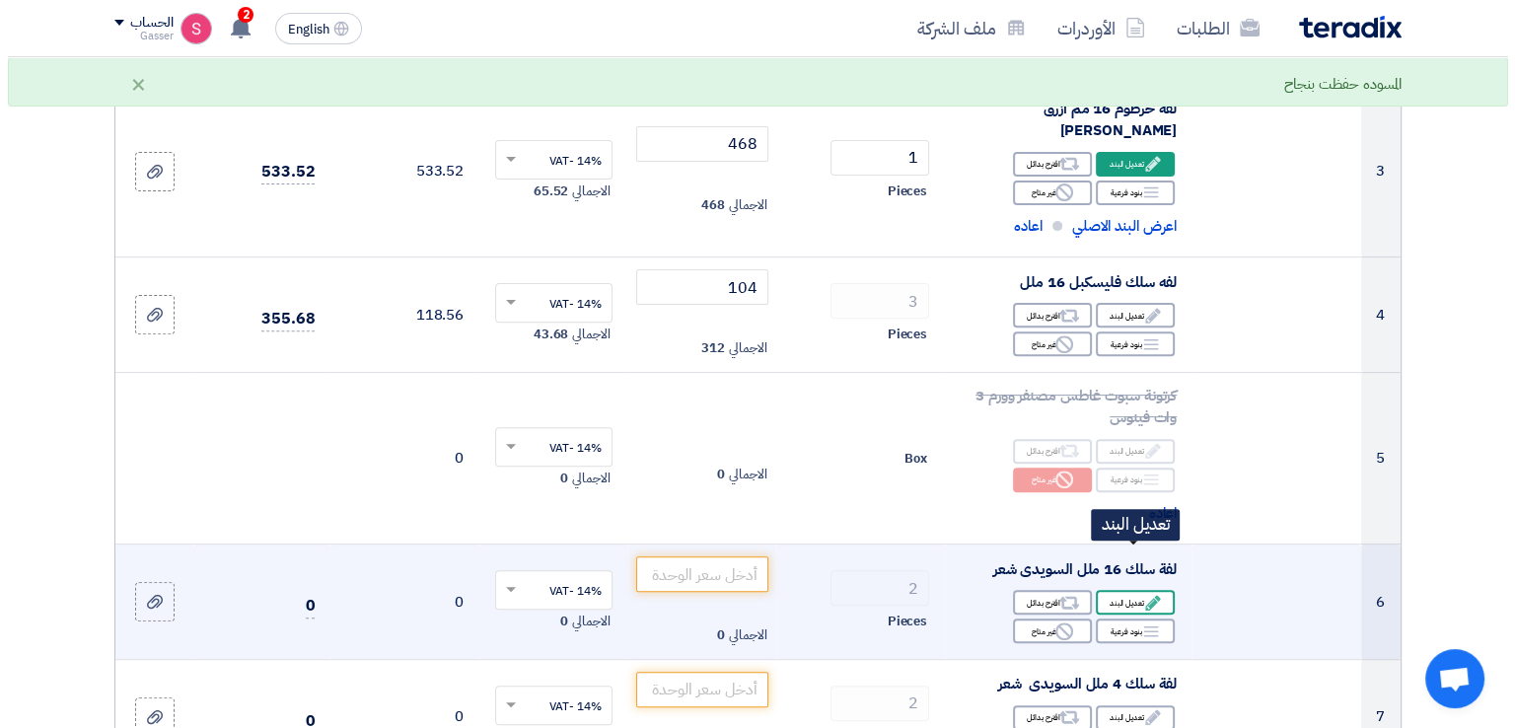
scroll to position [460, 0]
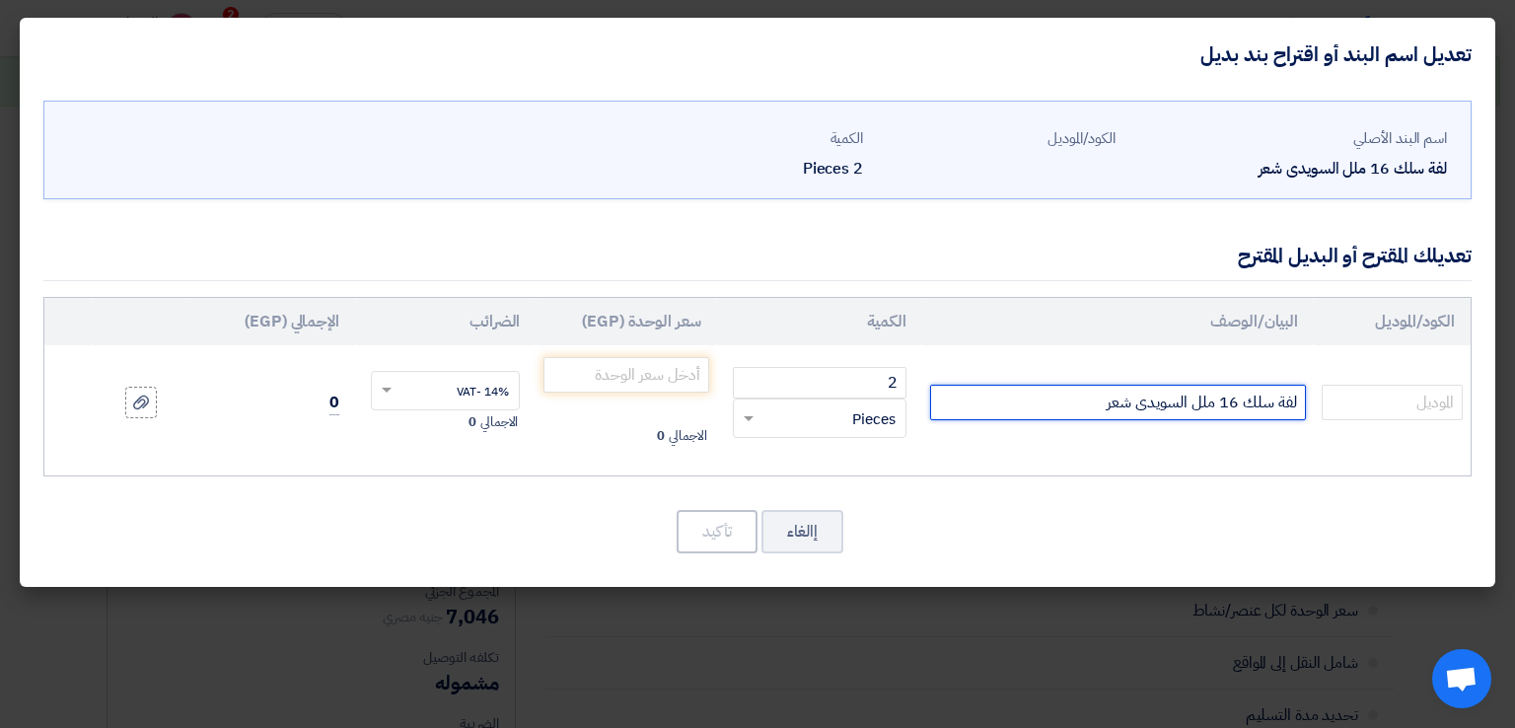
click at [1089, 408] on input "لفة سلك 16 ملل السويدى شعر" at bounding box center [1118, 402] width 376 height 35
click at [1113, 404] on input "لفة سلك 16 ملل السويدى شعر" at bounding box center [1118, 402] width 376 height 35
click at [1124, 403] on input "لفة سلك 16 ملل السويدى 100 متر" at bounding box center [1118, 402] width 376 height 35
type input "لفة سلك 16 ملل السويدى شعر 100 متر"
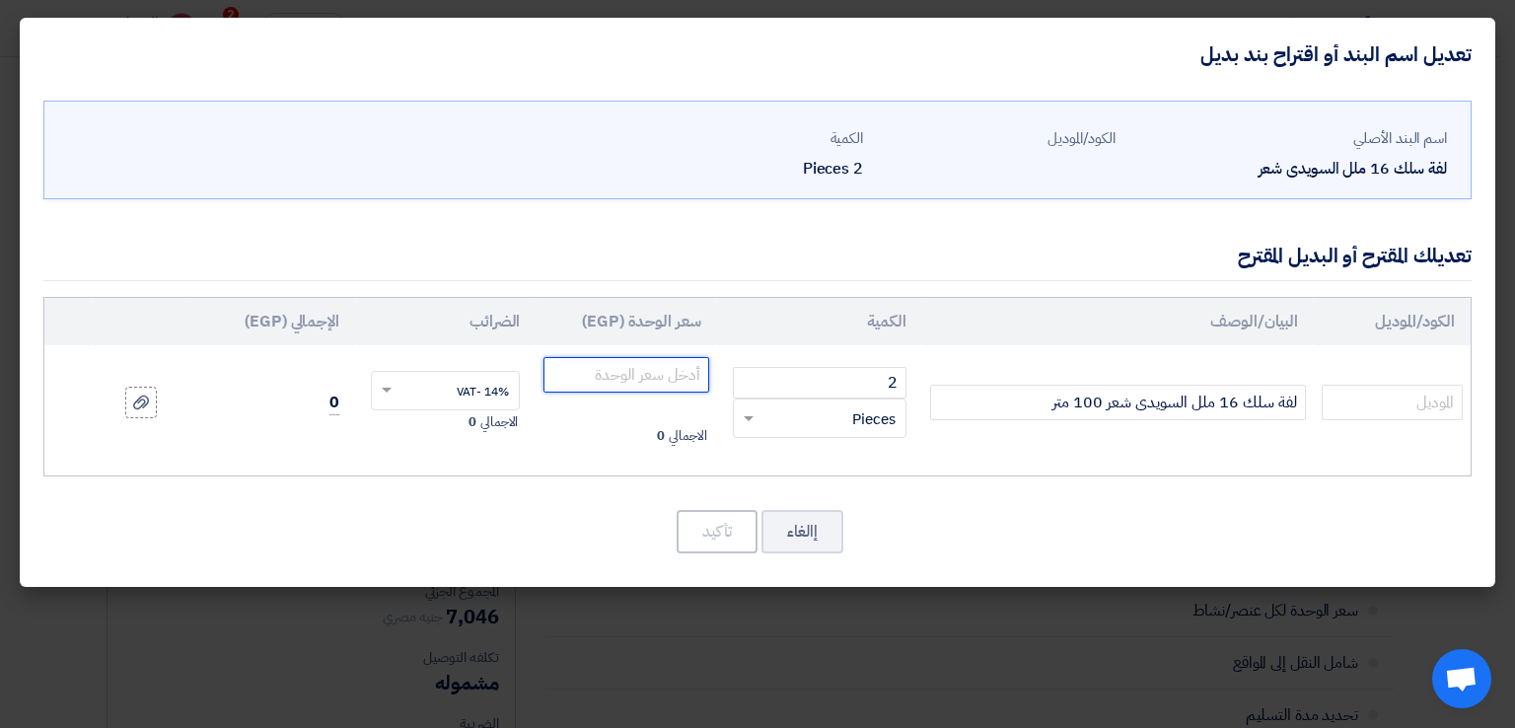
click at [618, 364] on input "number" at bounding box center [625, 374] width 165 height 35
type input "15593.5"
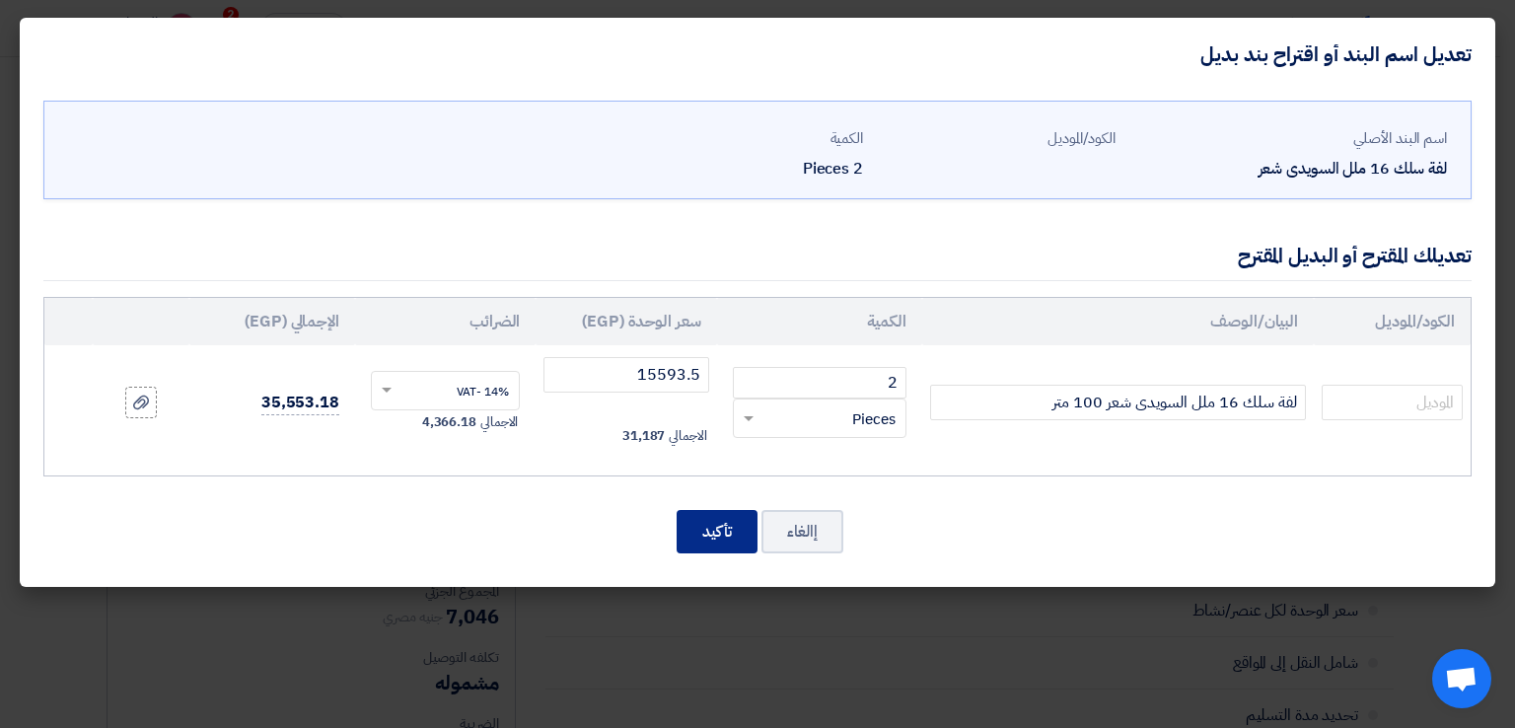
click at [723, 513] on button "تأكيد" at bounding box center [716, 531] width 81 height 43
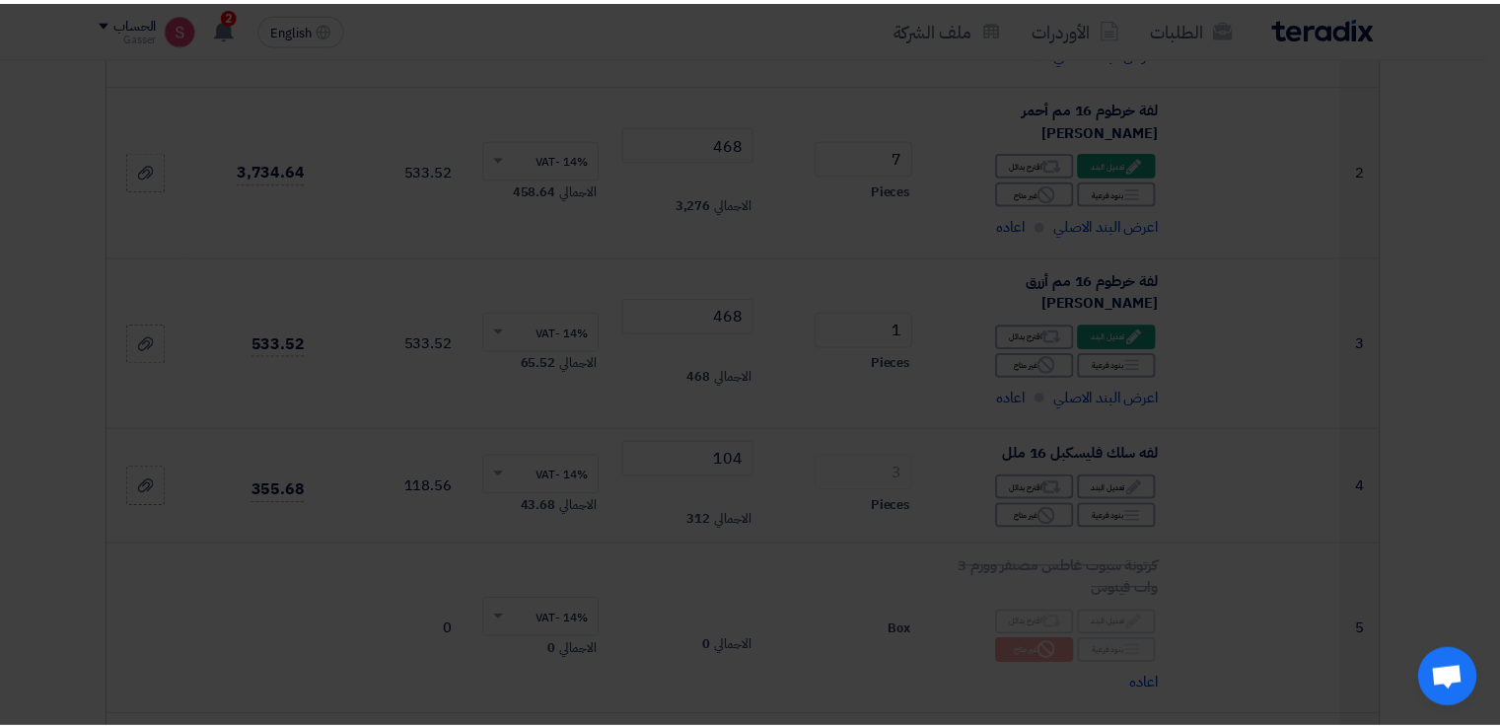
scroll to position [931, 0]
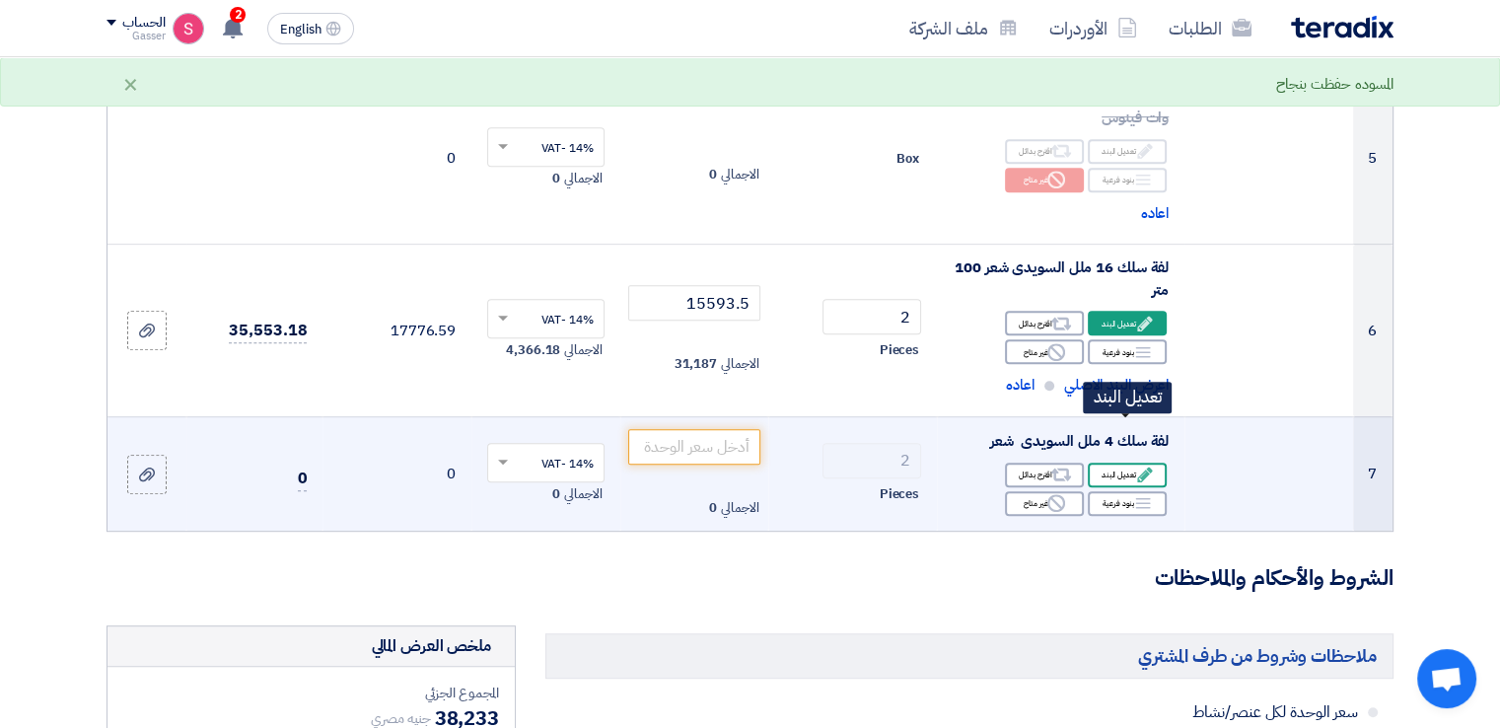
click at [1133, 462] on div "Edit تعديل البند" at bounding box center [1127, 474] width 79 height 25
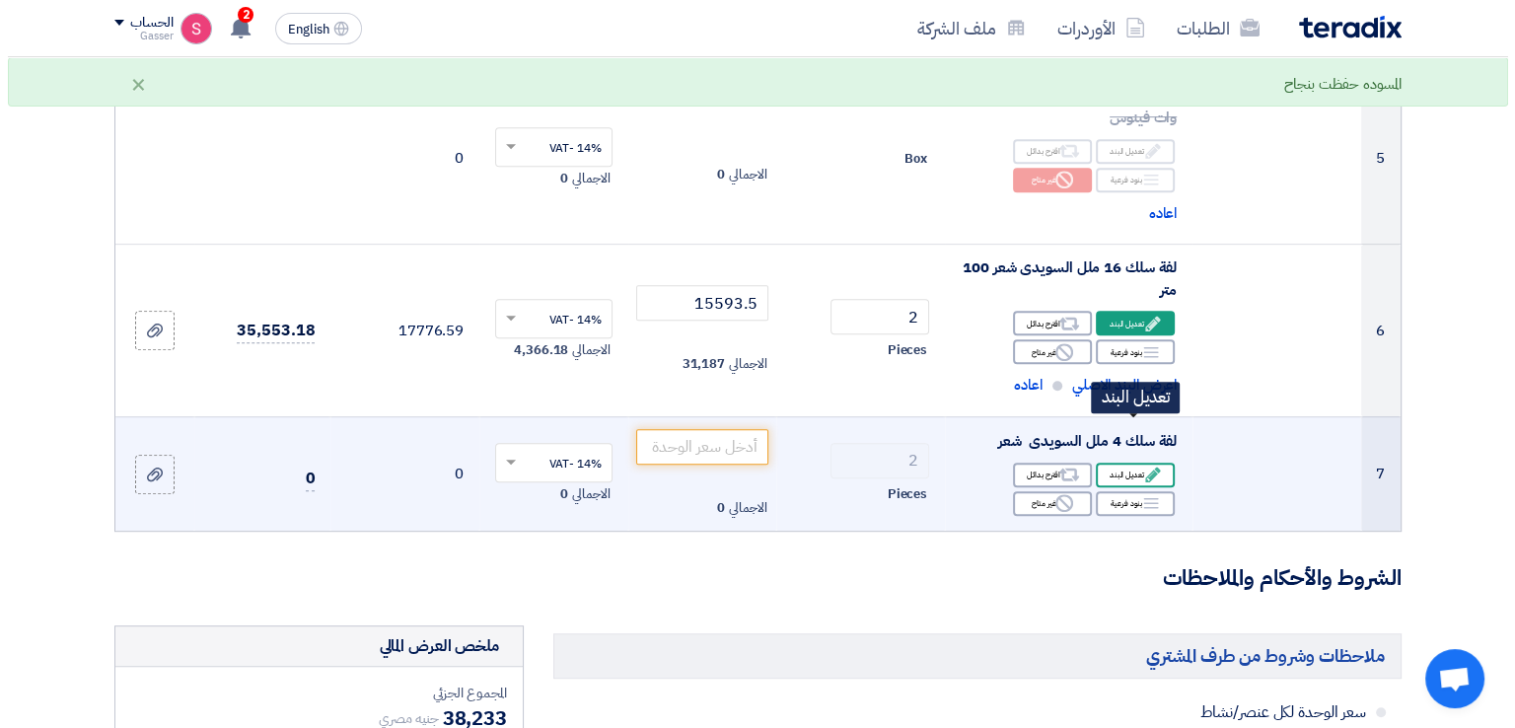
scroll to position [460, 0]
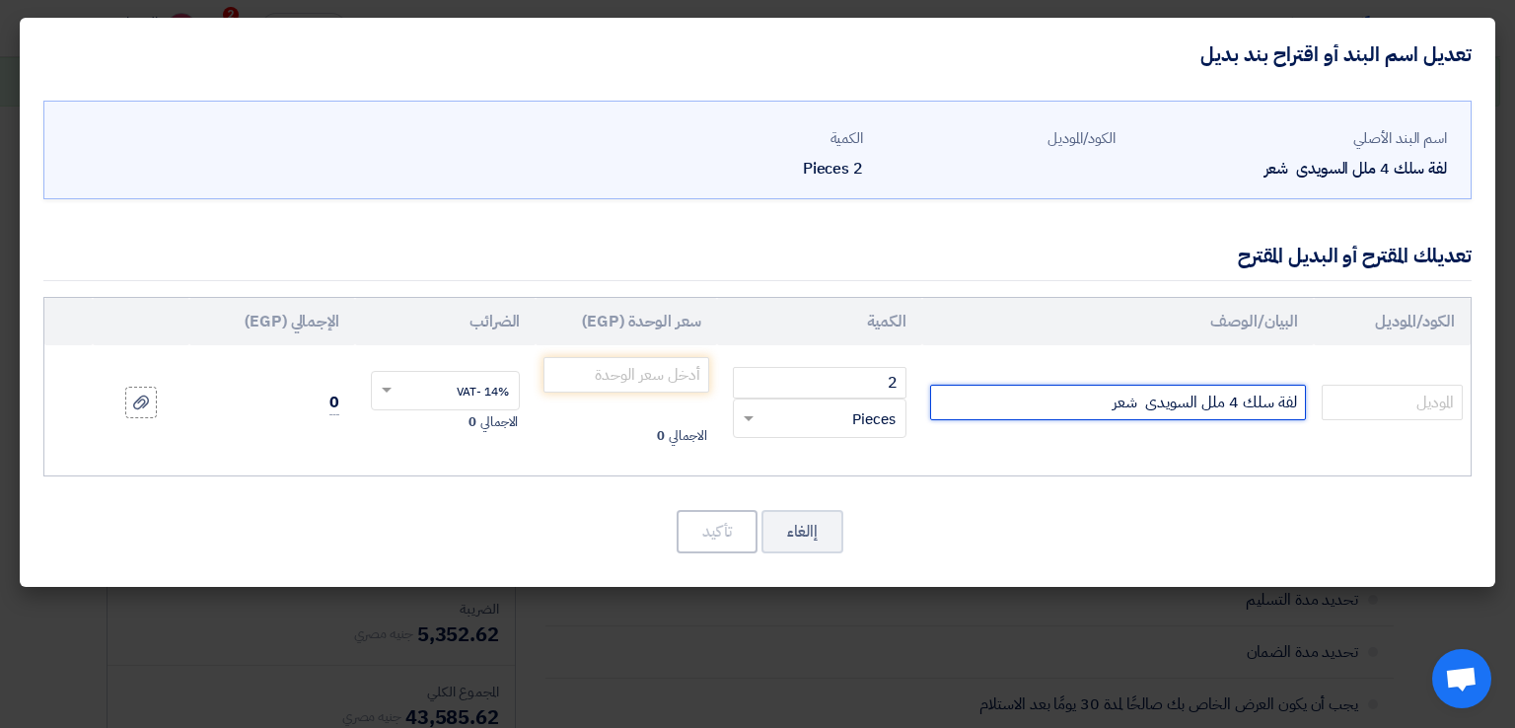
click at [1068, 403] on input "لفة سلك 4 ملل السويدى شعر" at bounding box center [1118, 402] width 376 height 35
type input "لفة سلك 4 ملل السويدى شعر 100 متر"
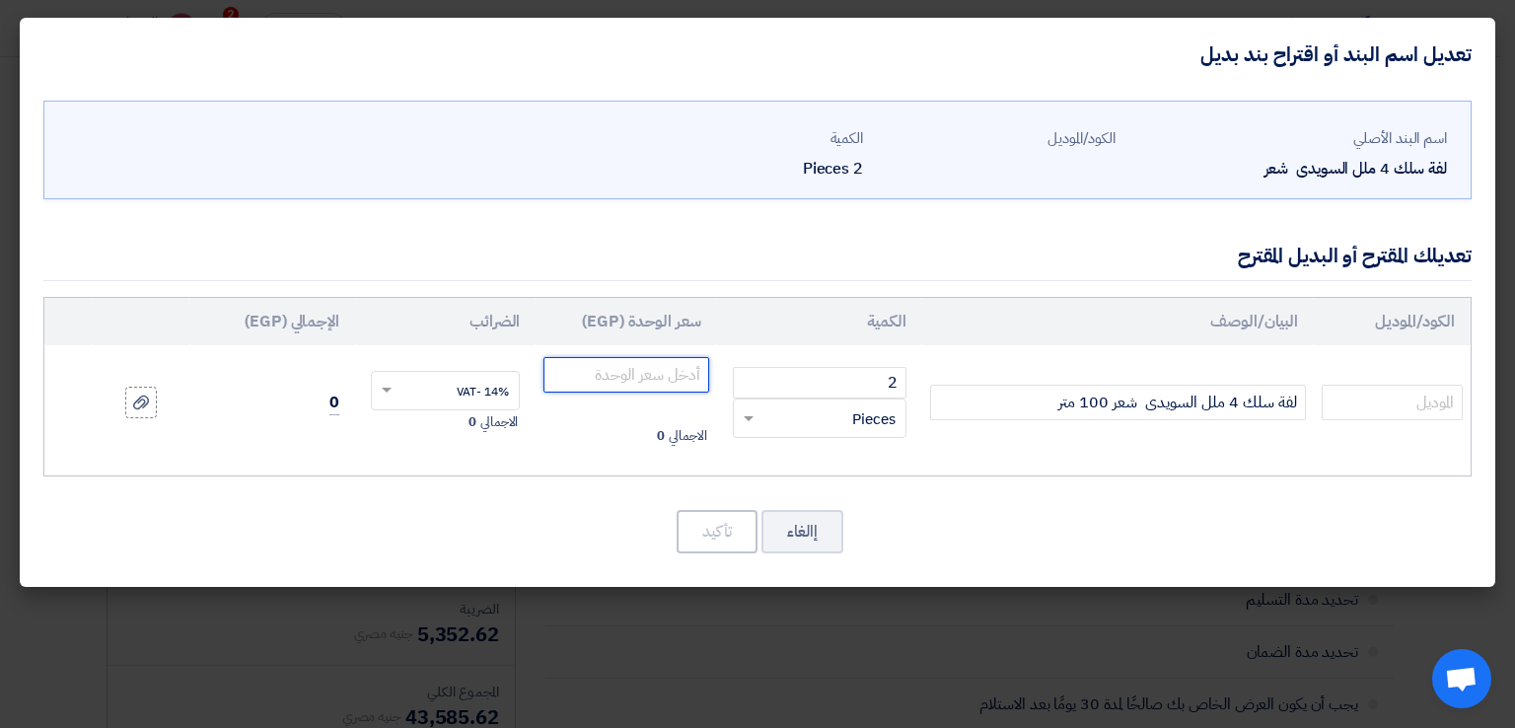
click at [667, 373] on input "number" at bounding box center [625, 374] width 165 height 35
type input "3770"
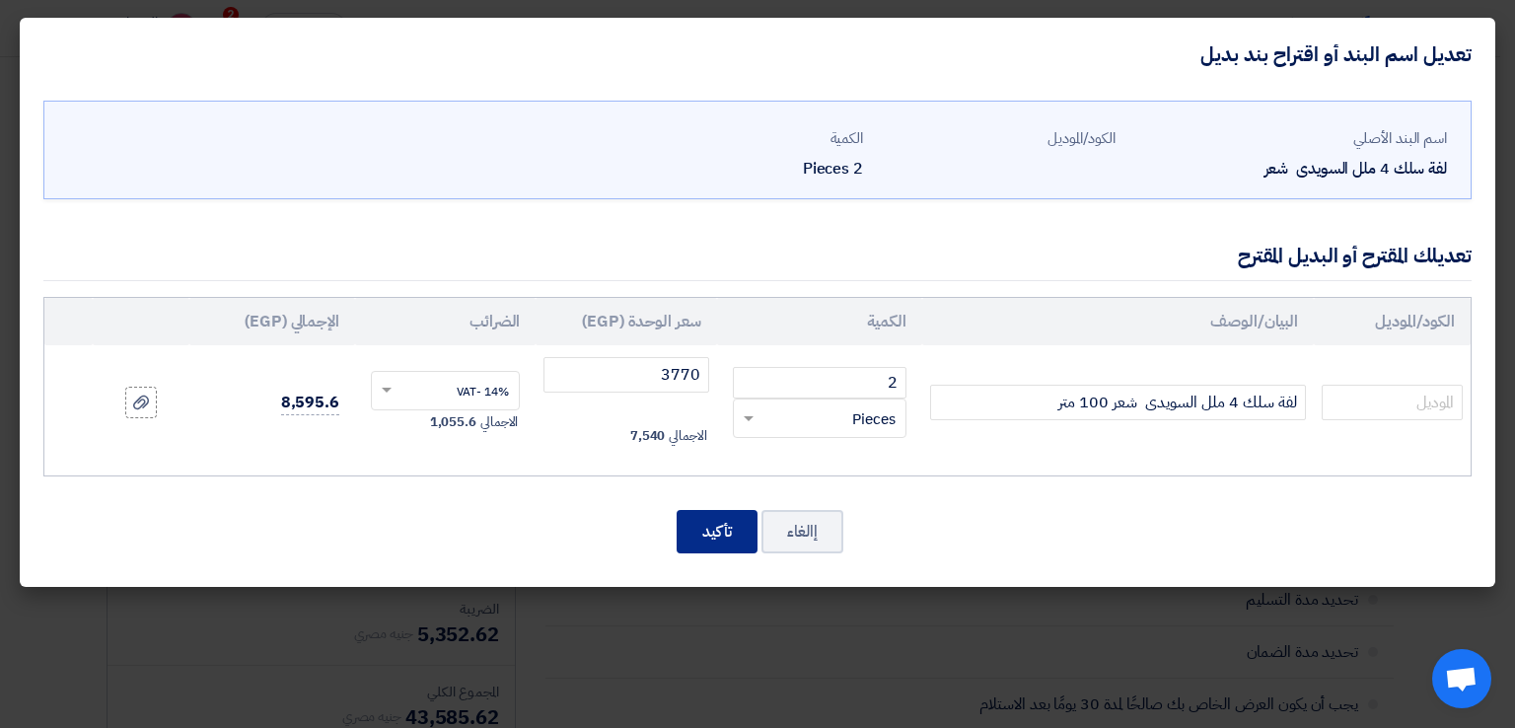
click at [703, 530] on button "تأكيد" at bounding box center [716, 531] width 81 height 43
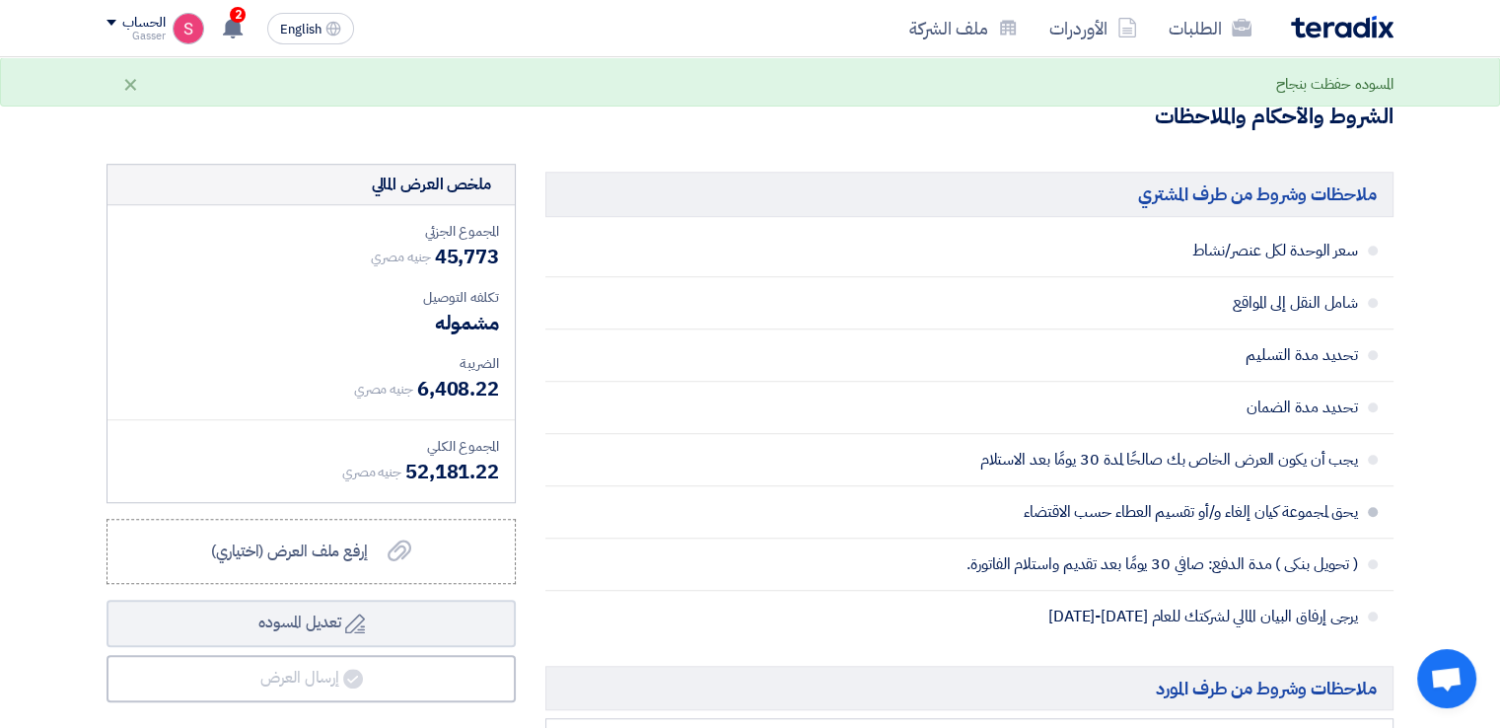
scroll to position [1851, 0]
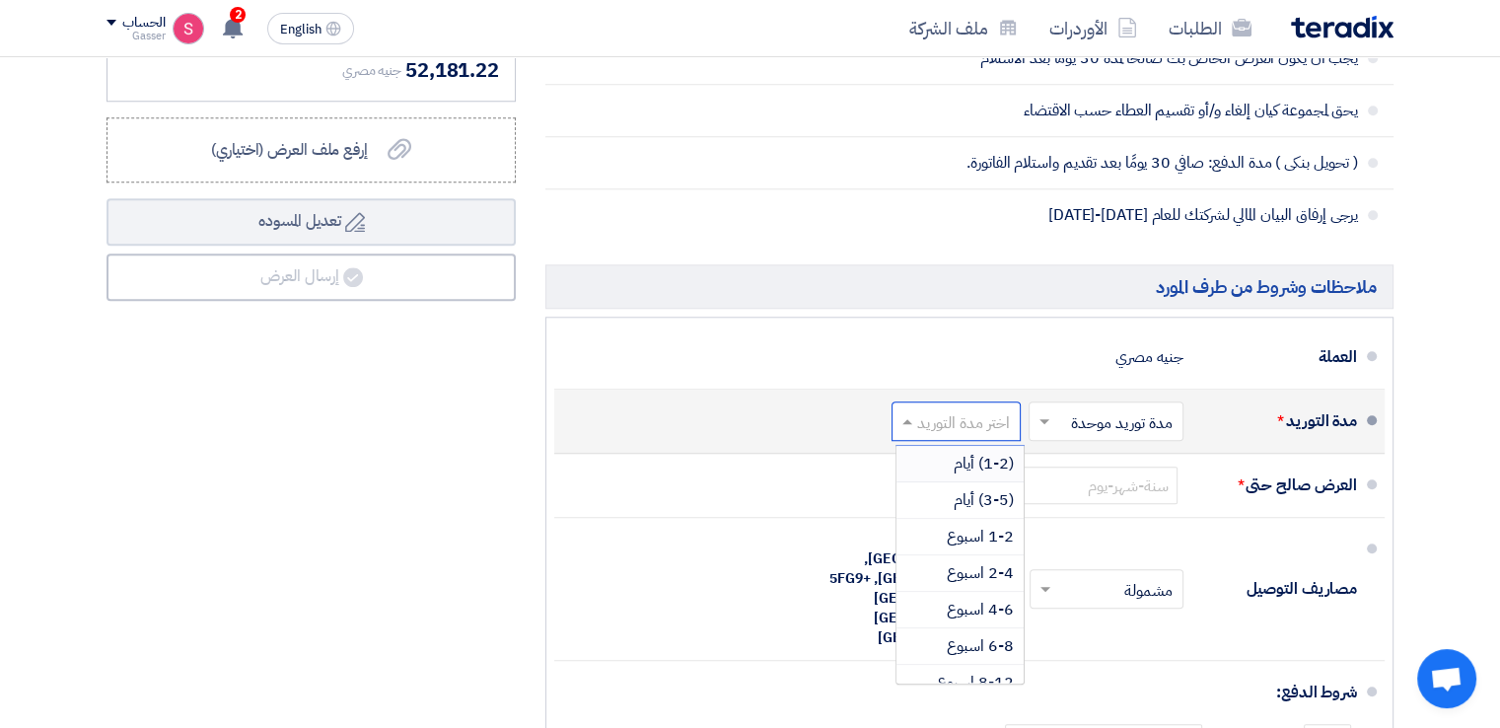
click at [991, 409] on input "text" at bounding box center [951, 423] width 119 height 29
click at [989, 561] on span "2-4 اسبوع" at bounding box center [980, 573] width 67 height 24
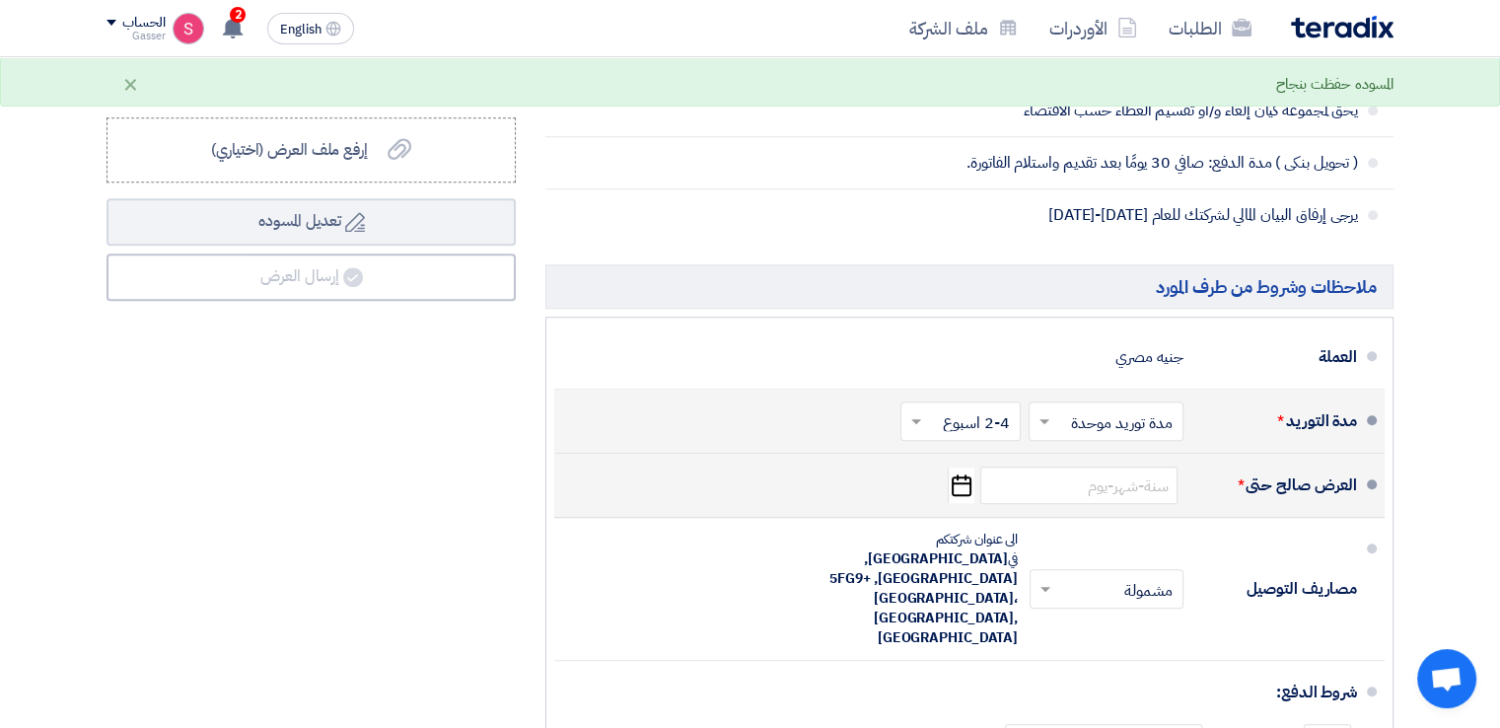
click at [969, 474] on use "button" at bounding box center [962, 485] width 20 height 22
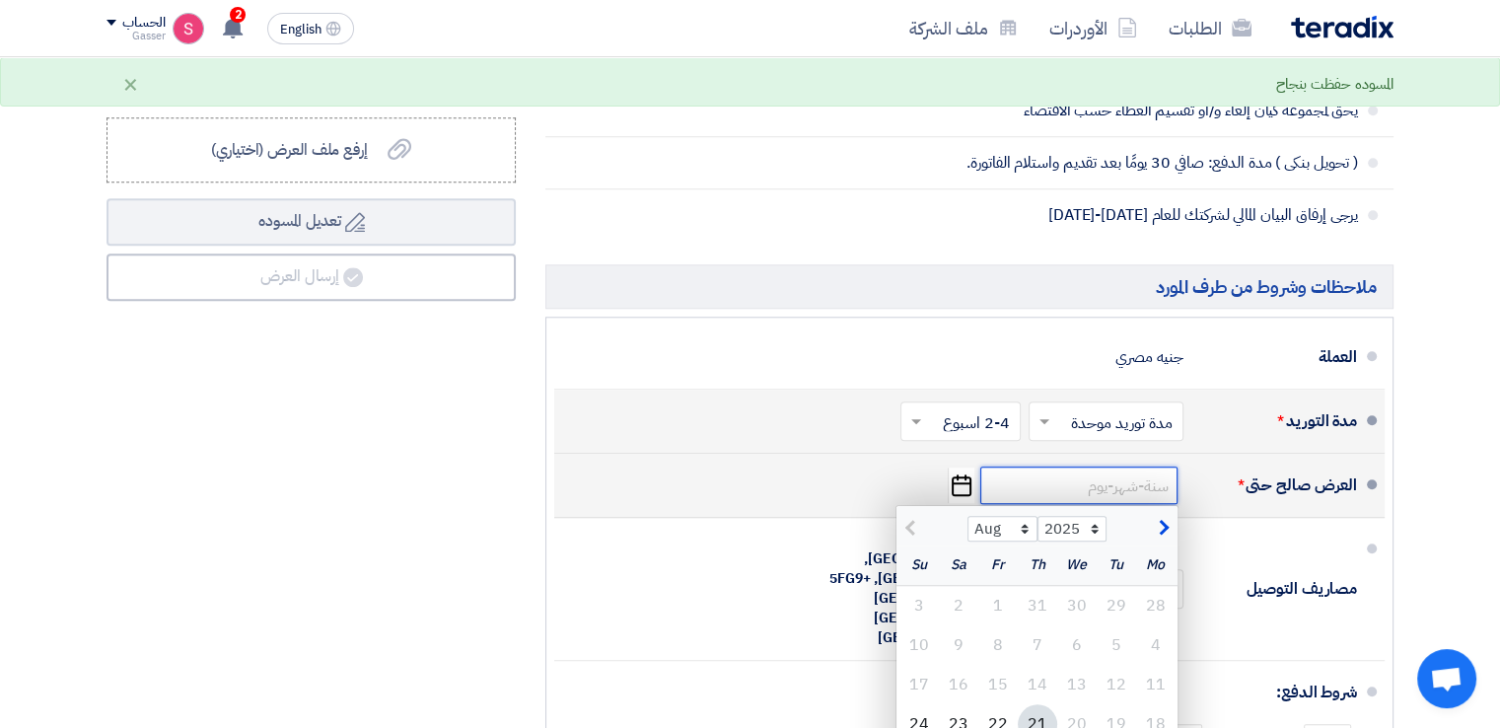
click at [1115, 466] on input at bounding box center [1078, 484] width 197 height 37
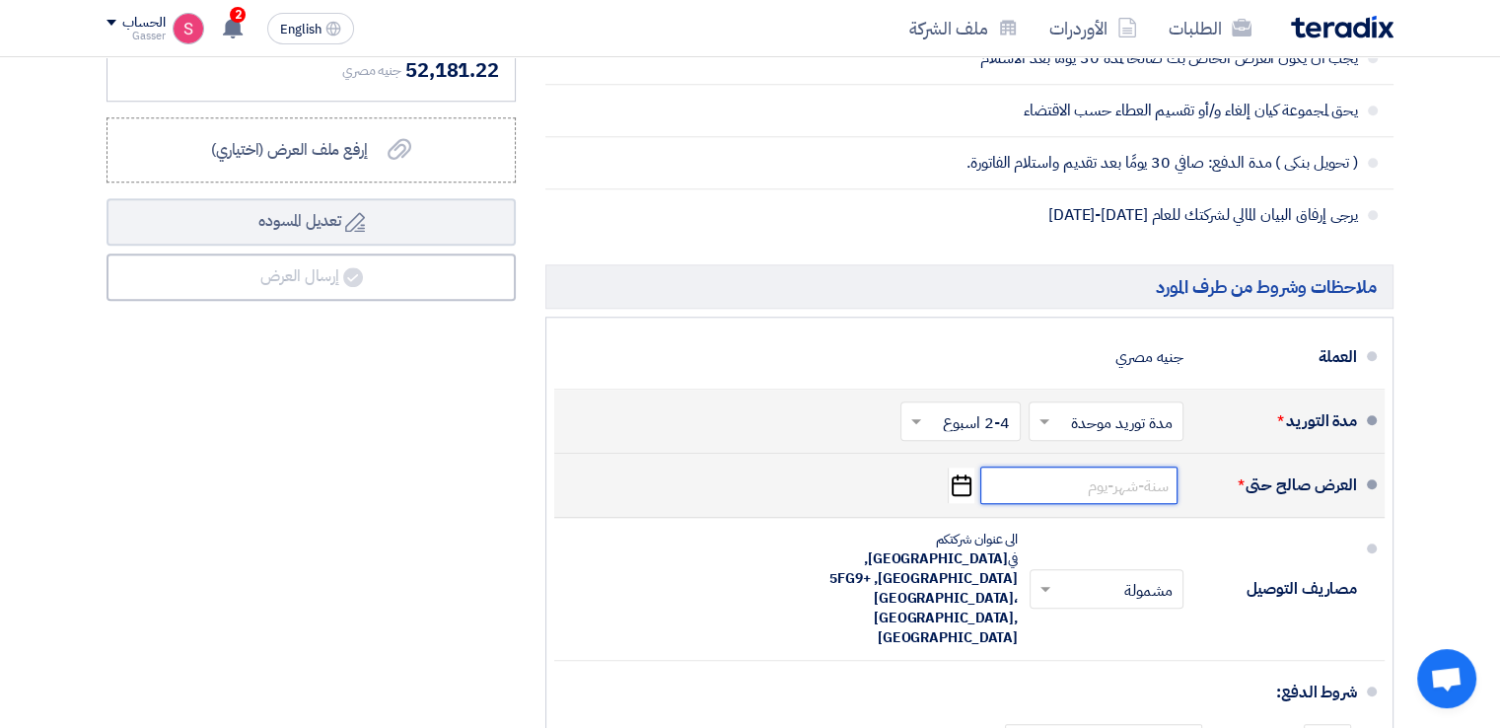
click at [1153, 466] on input at bounding box center [1078, 484] width 197 height 37
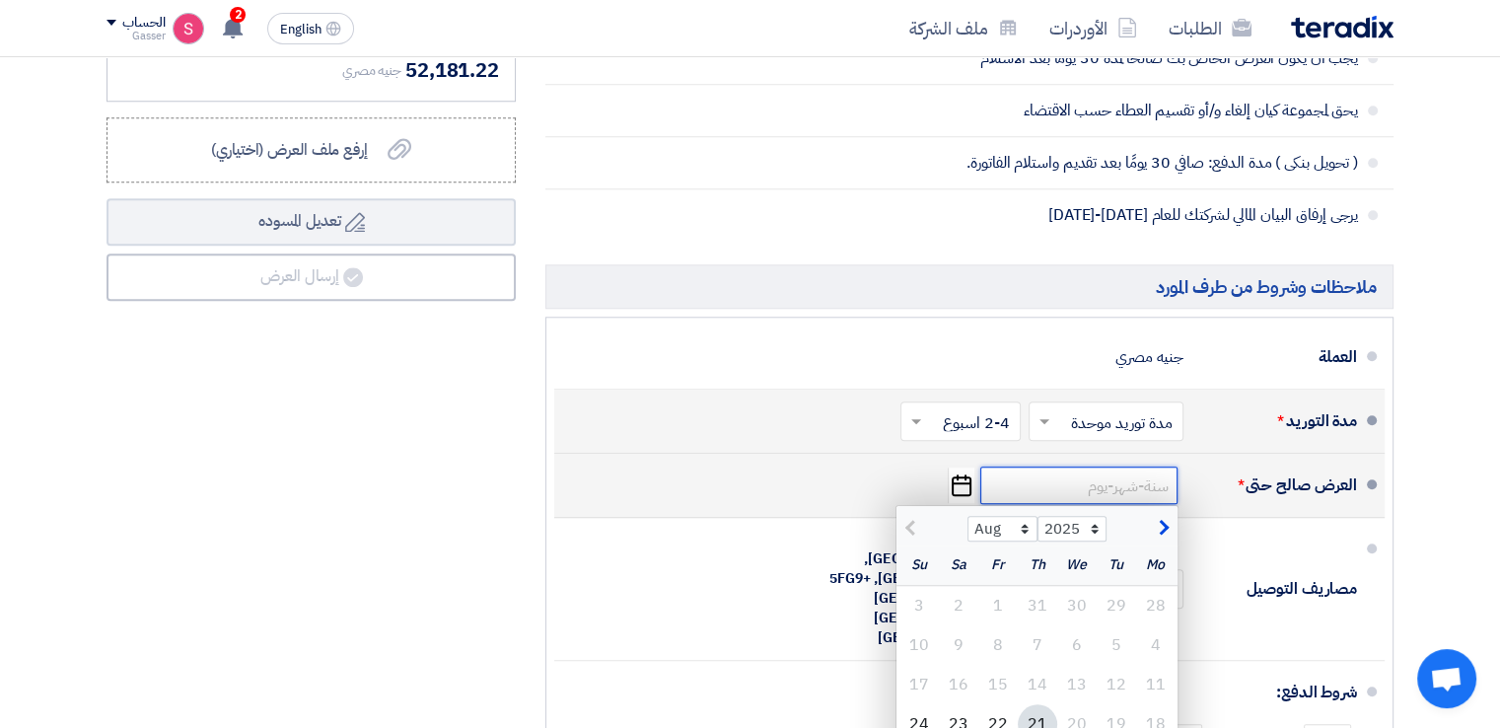
click at [1116, 466] on input at bounding box center [1078, 484] width 197 height 37
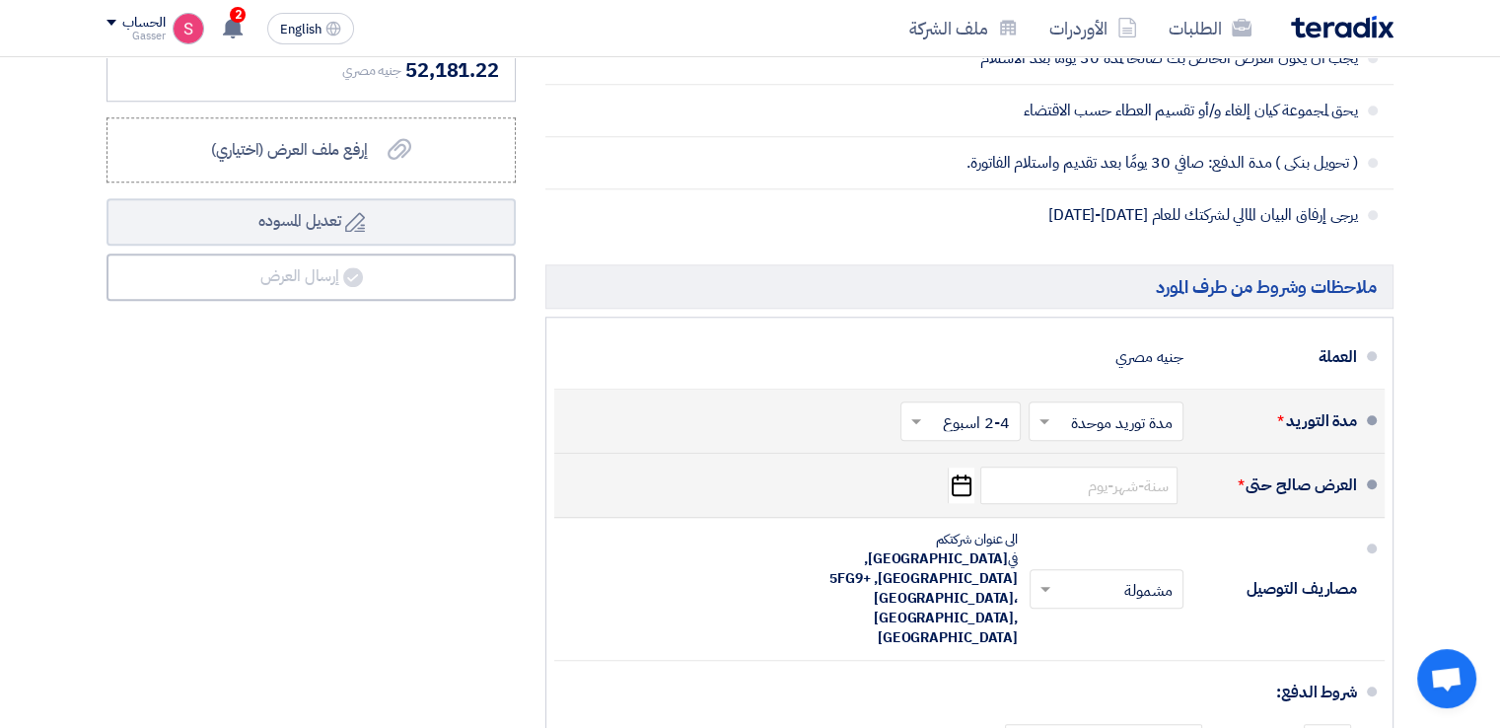
click at [971, 467] on icon "Pick a date" at bounding box center [961, 484] width 27 height 35
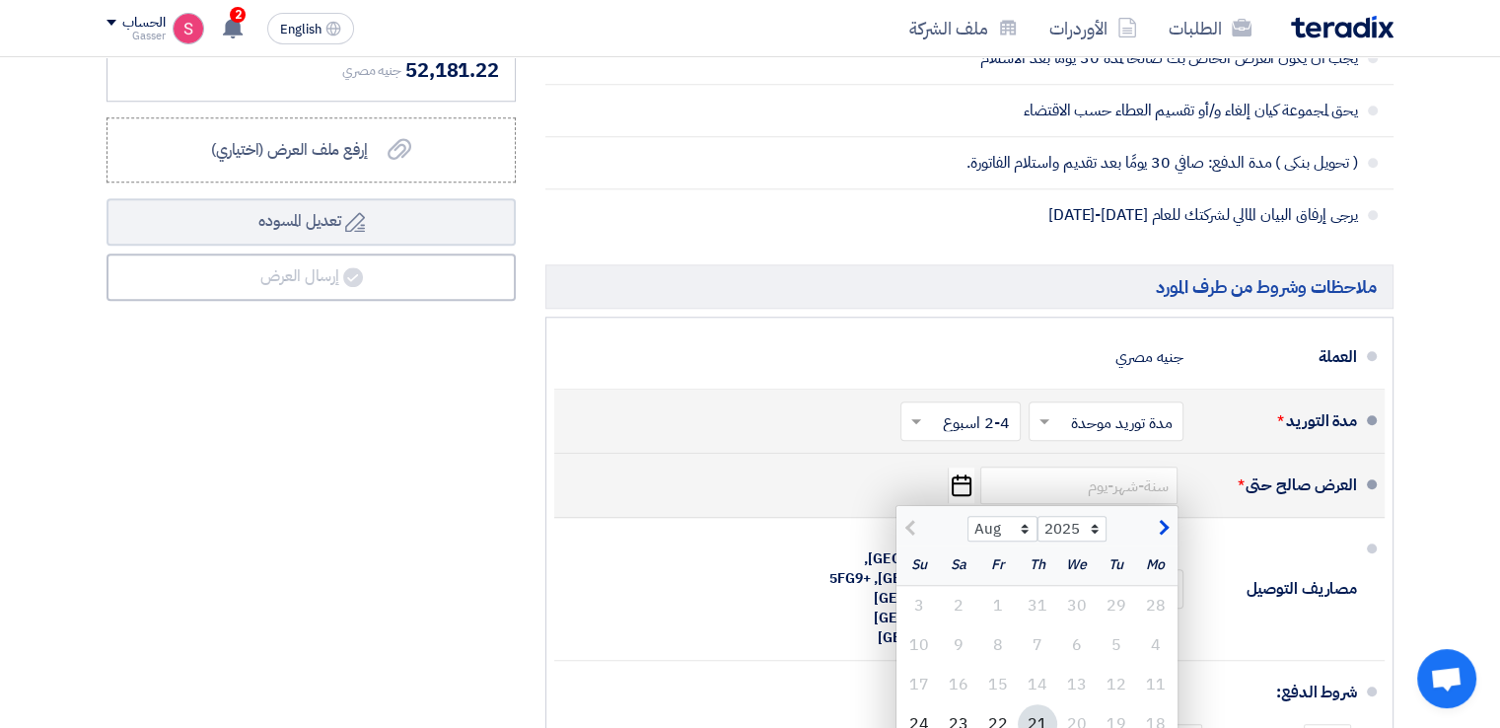
scroll to position [2311, 0]
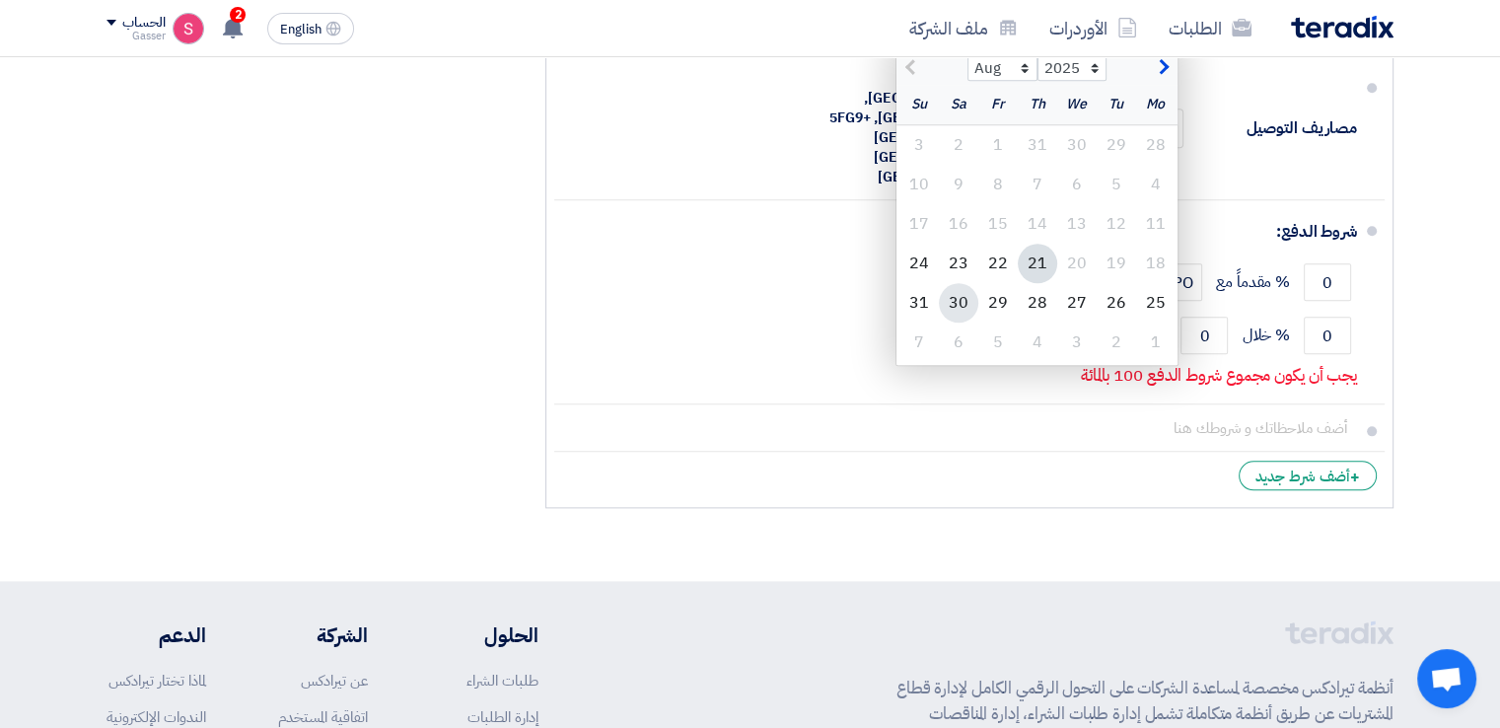
click at [955, 283] on div "30" at bounding box center [958, 302] width 39 height 39
type input "[DATE]"
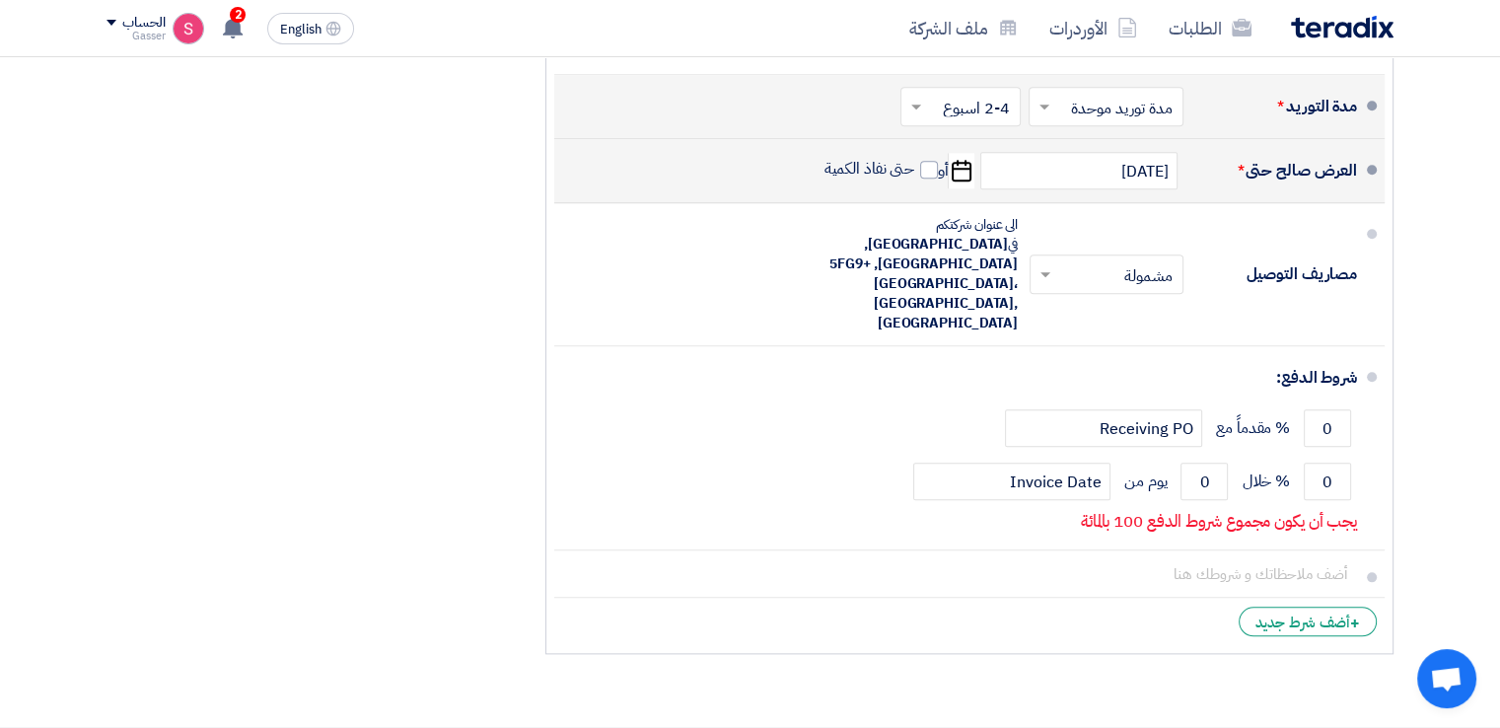
scroll to position [2148, 0]
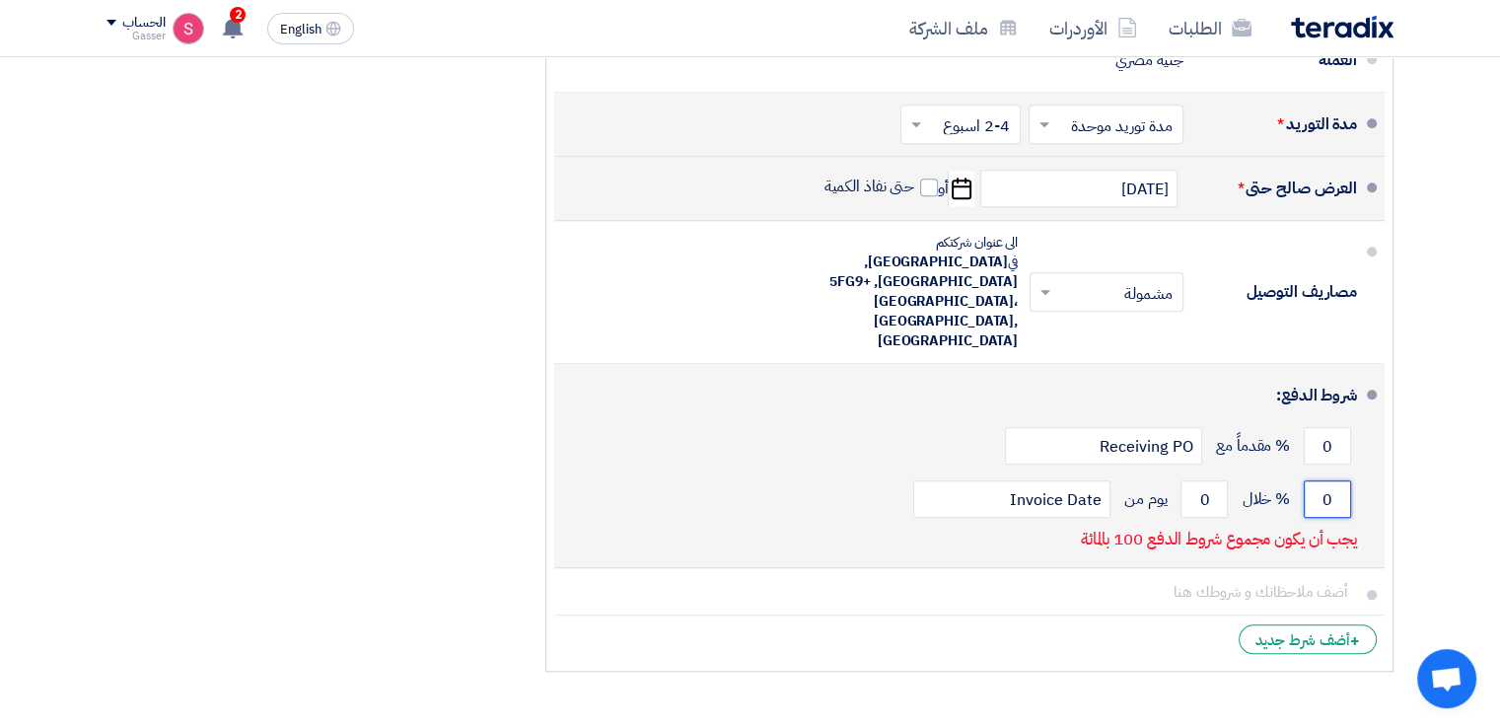
click at [1324, 480] on input "0" at bounding box center [1327, 498] width 47 height 37
click at [1325, 480] on input "0100" at bounding box center [1327, 498] width 47 height 37
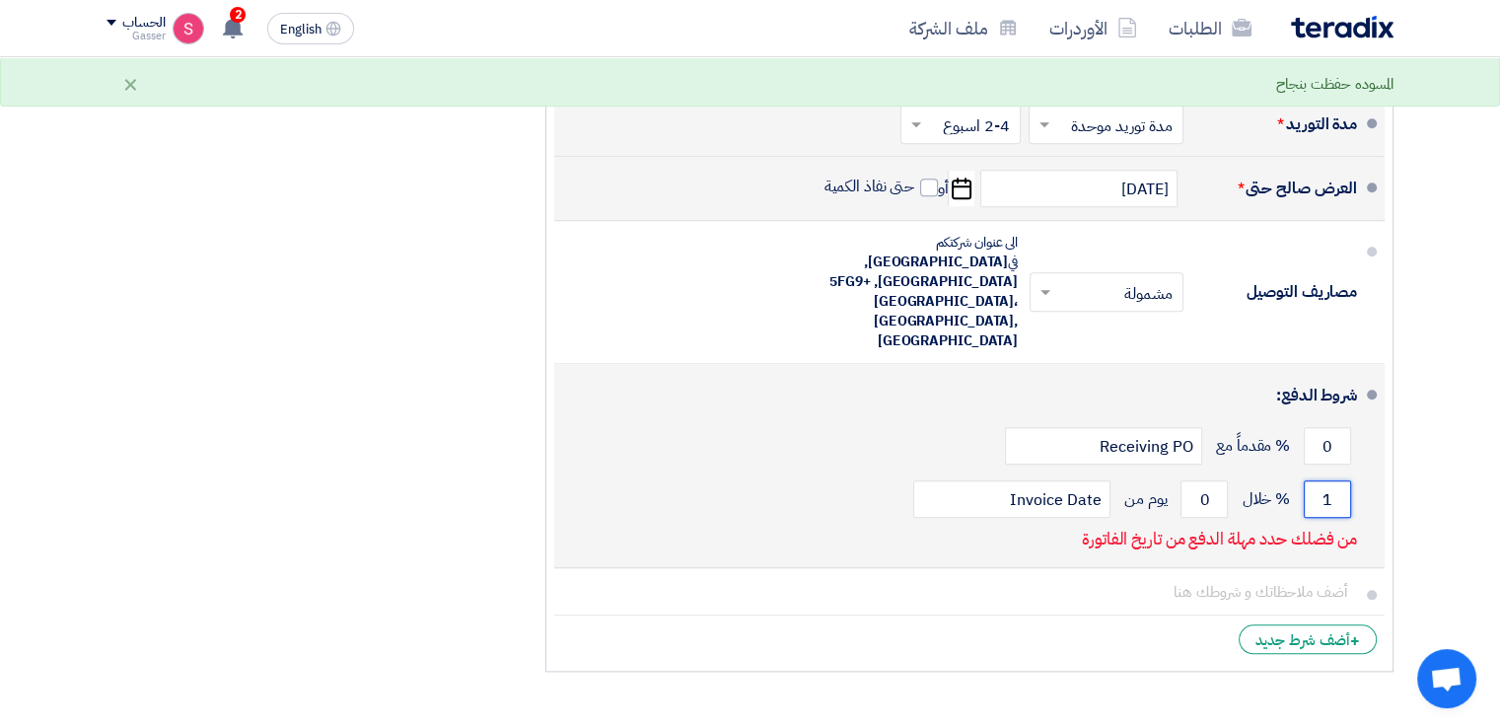
scroll to position [0, 0]
type input "100"
click at [1202, 480] on input "0" at bounding box center [1203, 498] width 47 height 37
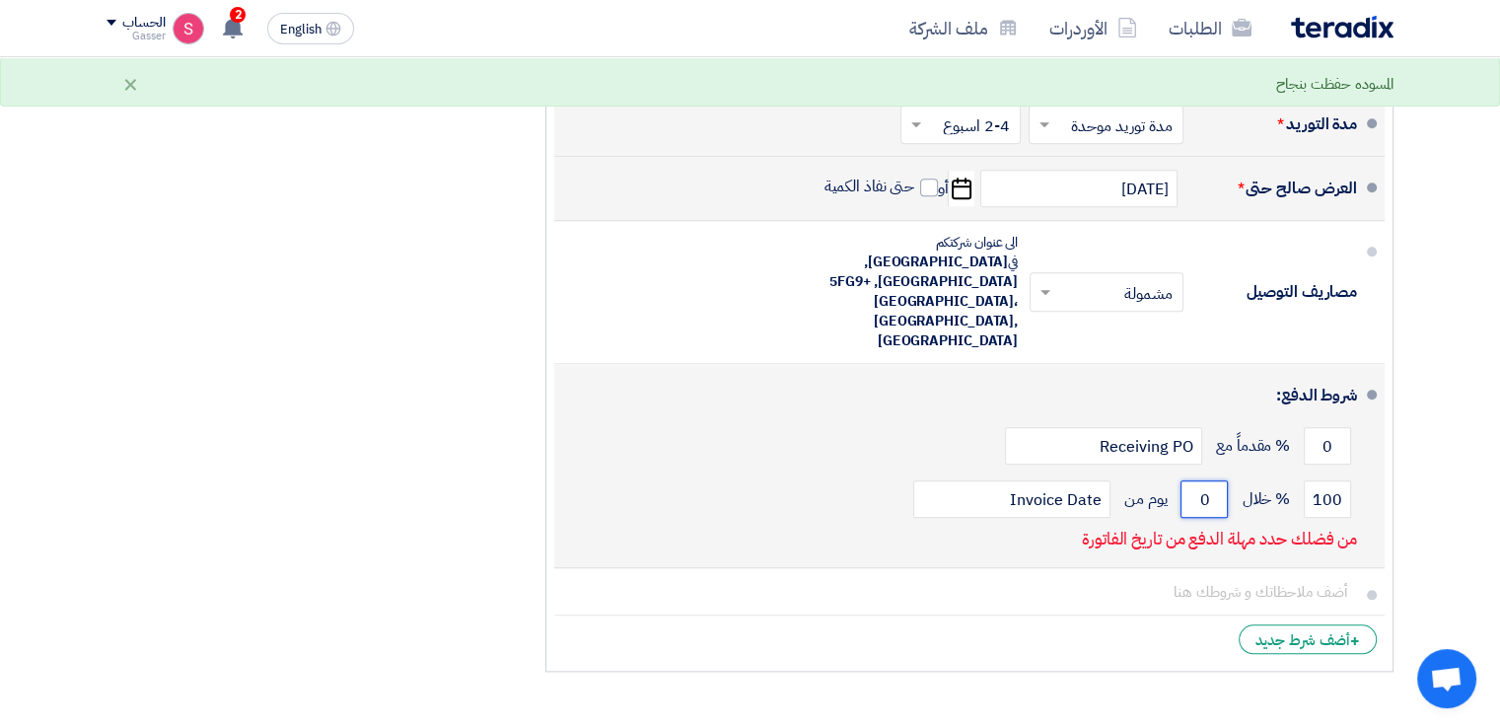
click at [1202, 480] on input "0" at bounding box center [1203, 498] width 47 height 37
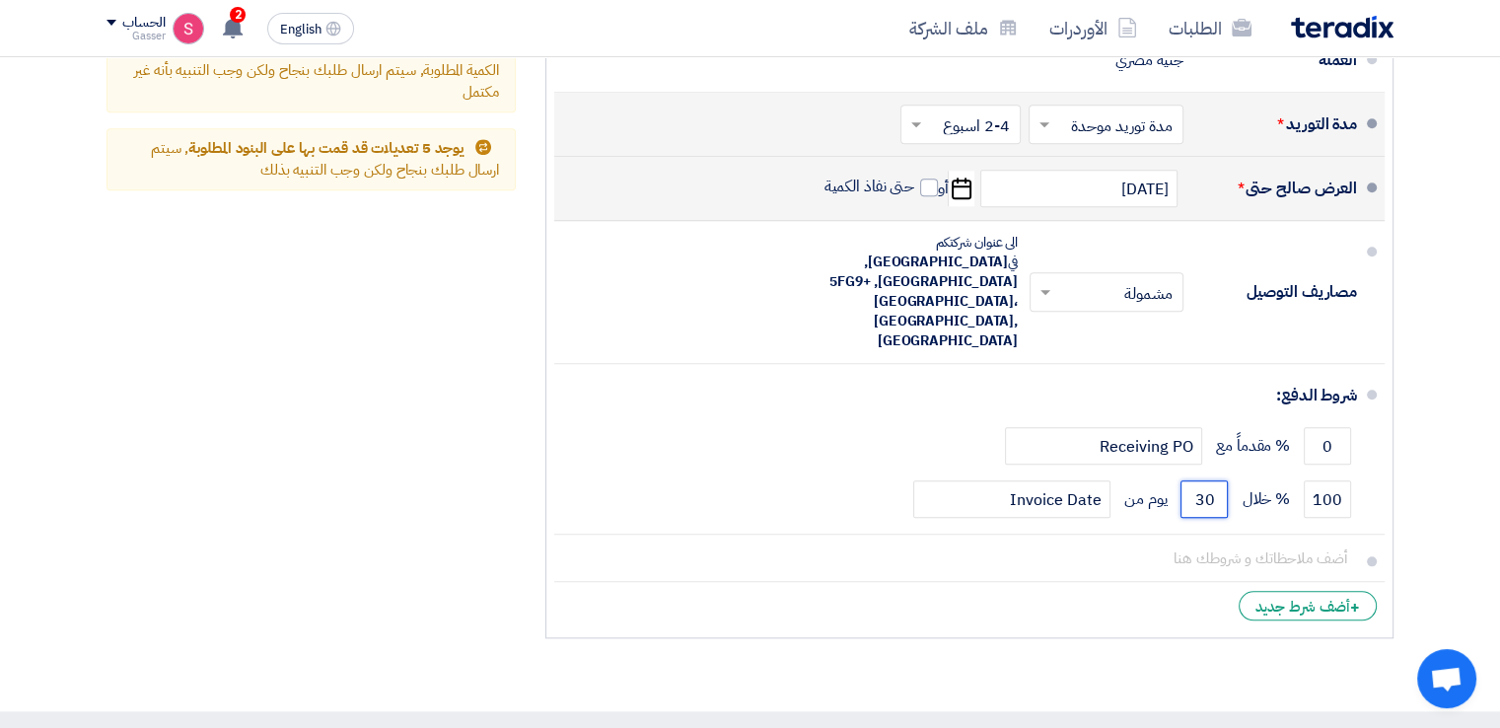
type input "30"
click at [468, 369] on div "ملخص العرض المالي المجموع الجزئي جنيه مصري 45,773 تكلفه التوصيل" at bounding box center [311, 57] width 439 height 1182
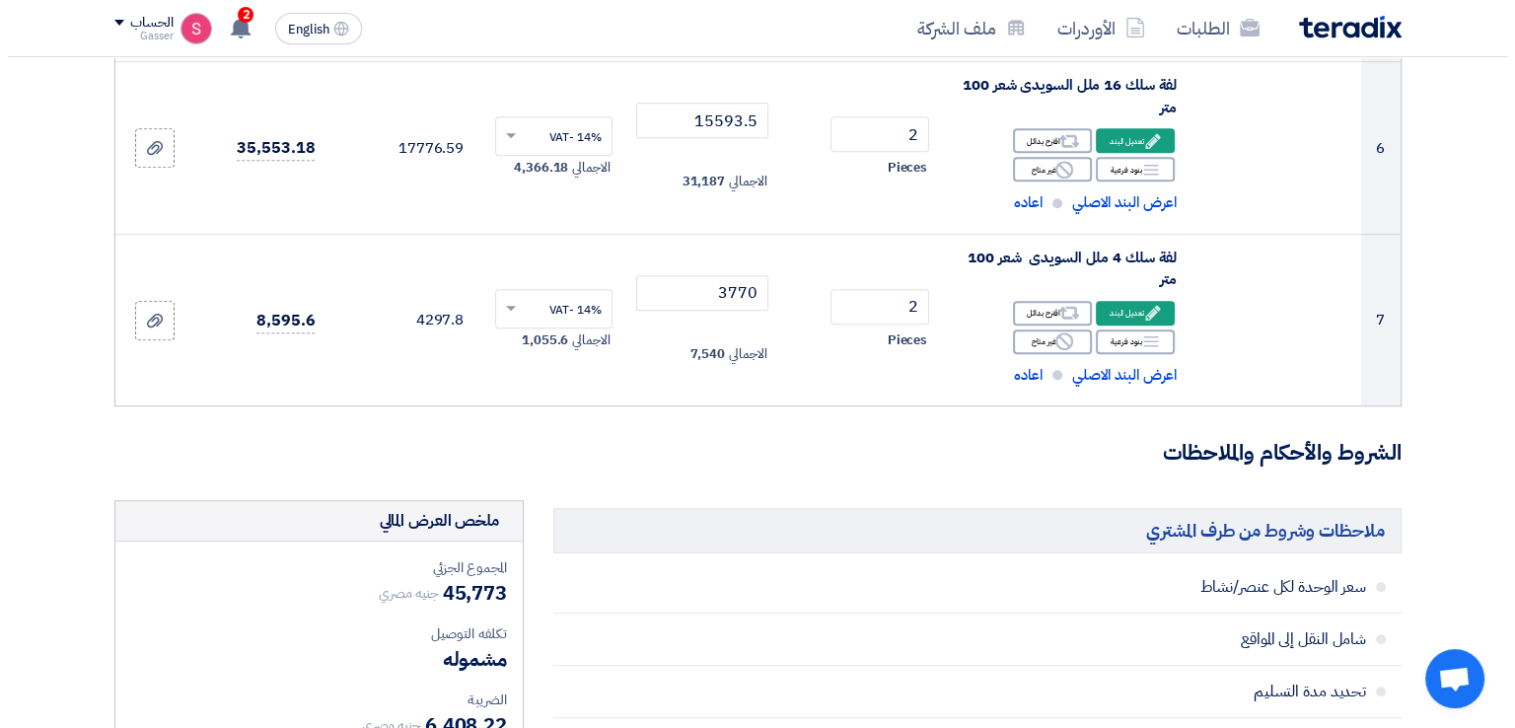
scroll to position [1574, 0]
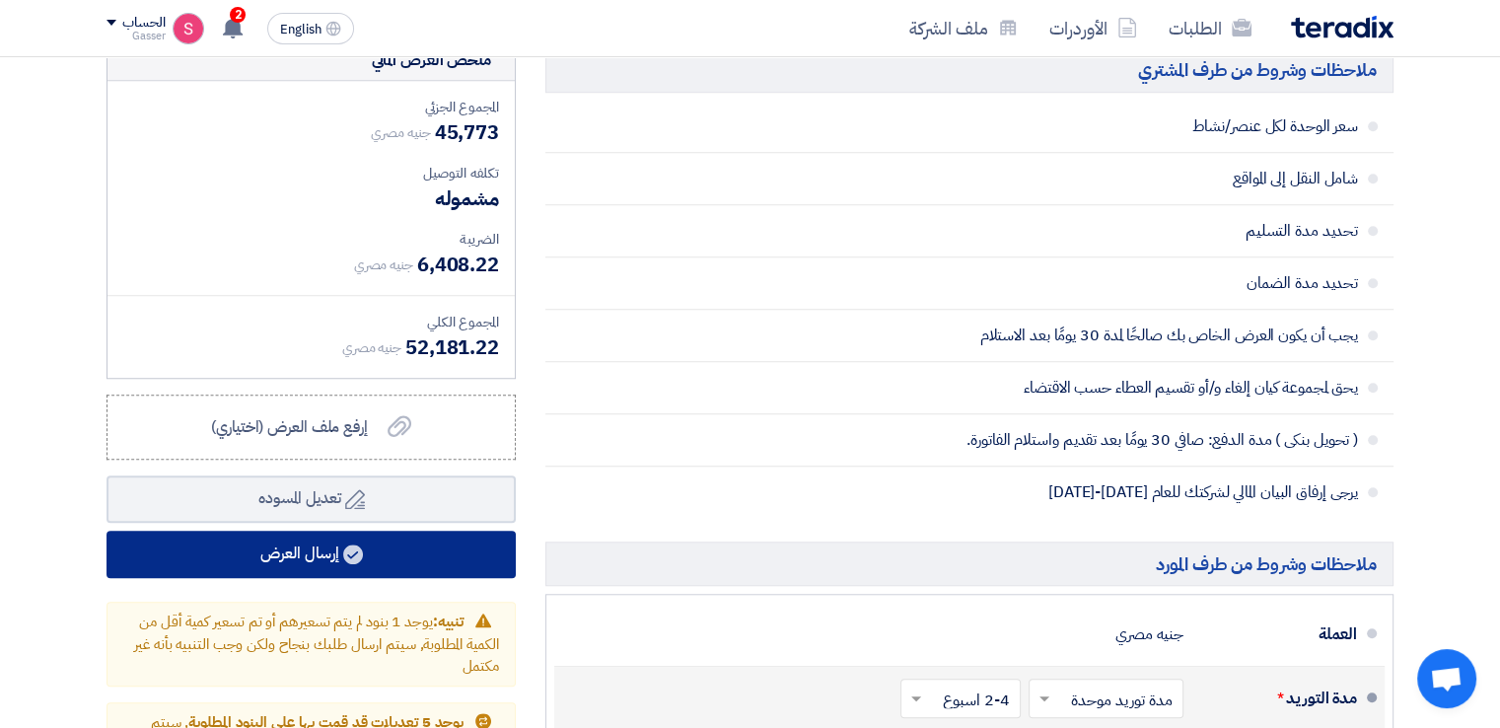
click at [267, 530] on button "إرسال العرض" at bounding box center [310, 553] width 409 height 47
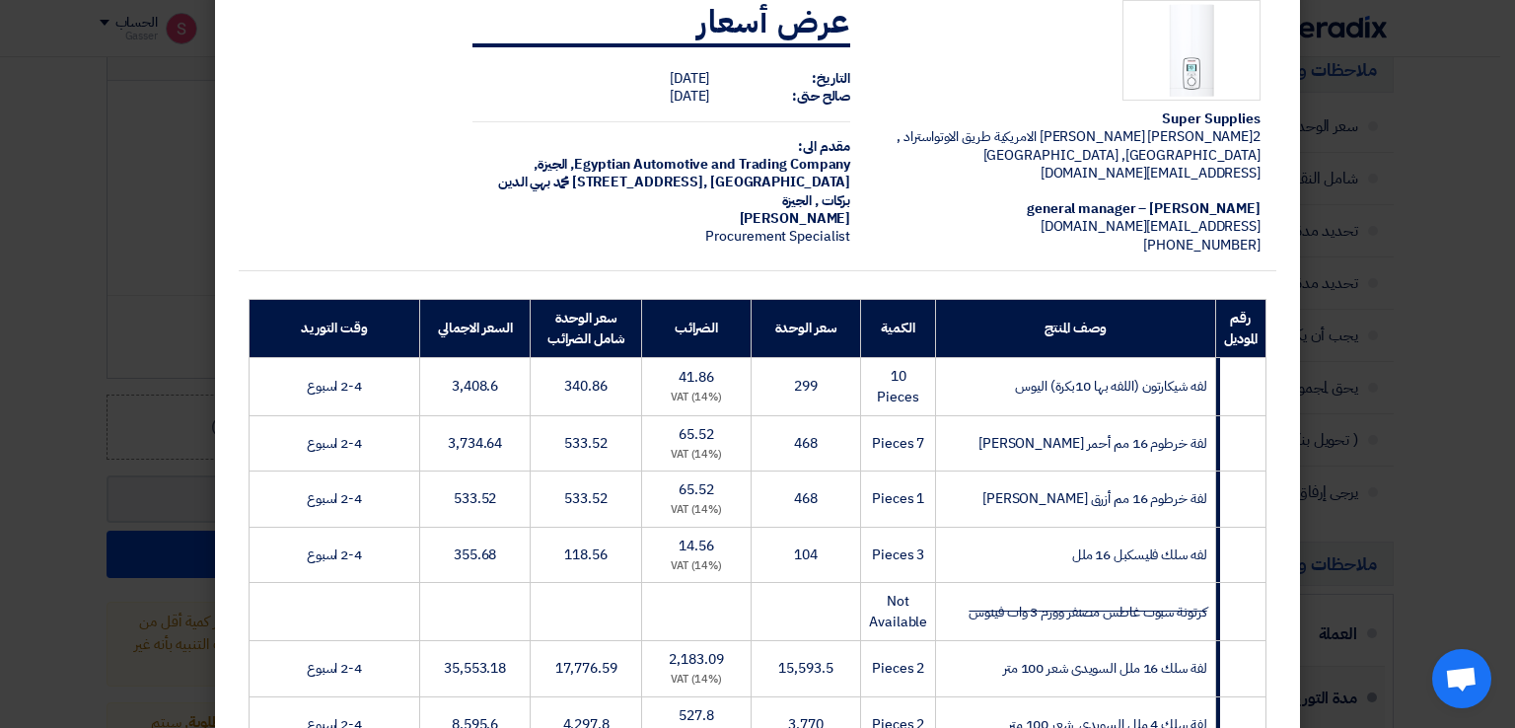
scroll to position [503, 0]
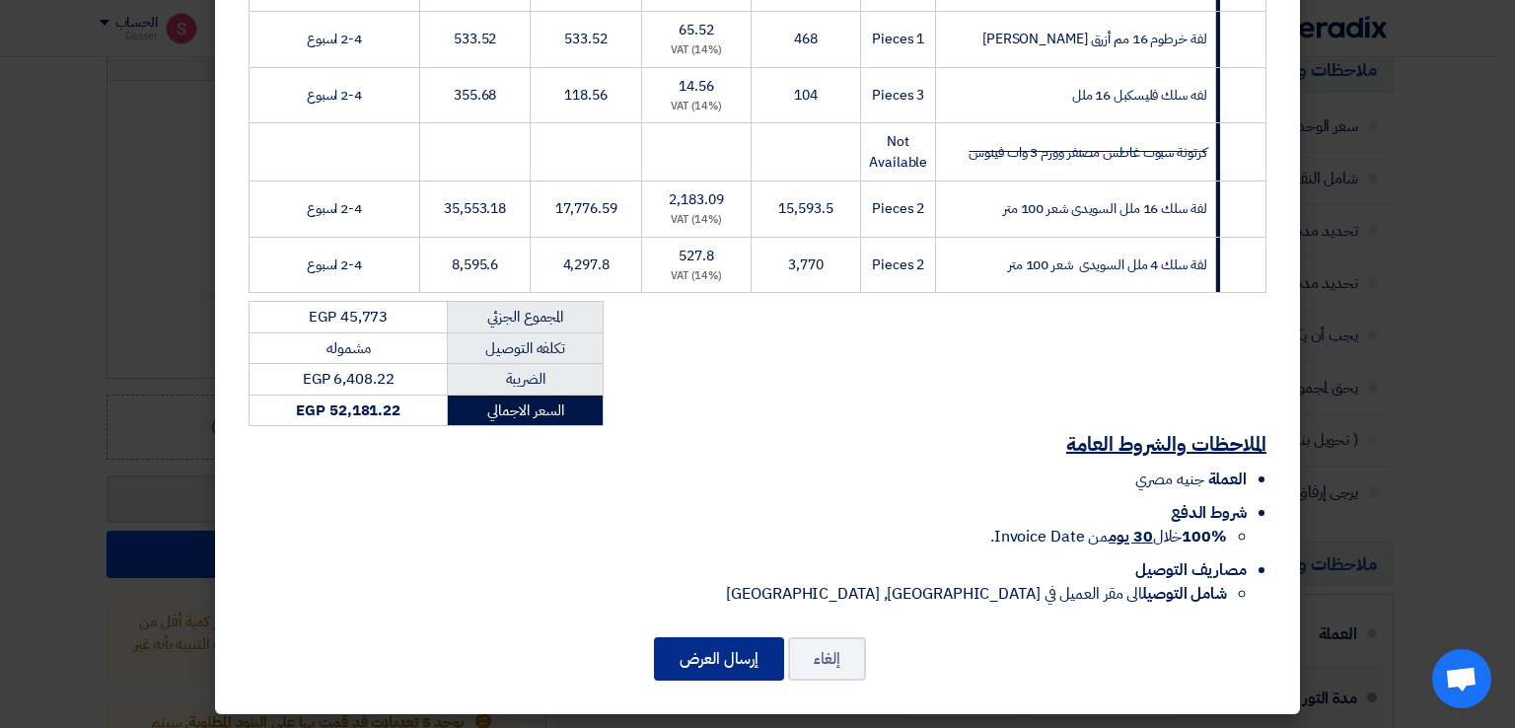
click at [703, 645] on button "إرسال العرض" at bounding box center [719, 658] width 130 height 43
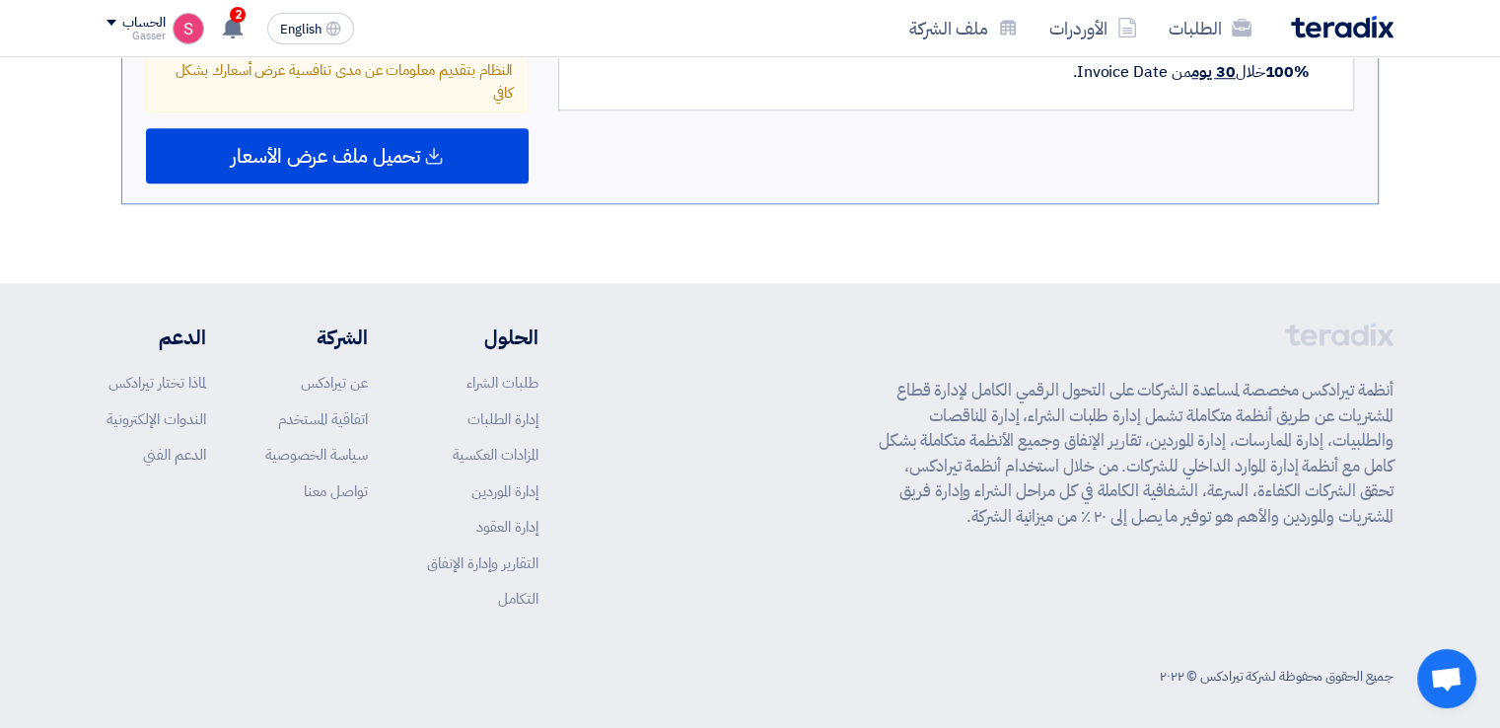
scroll to position [1209, 0]
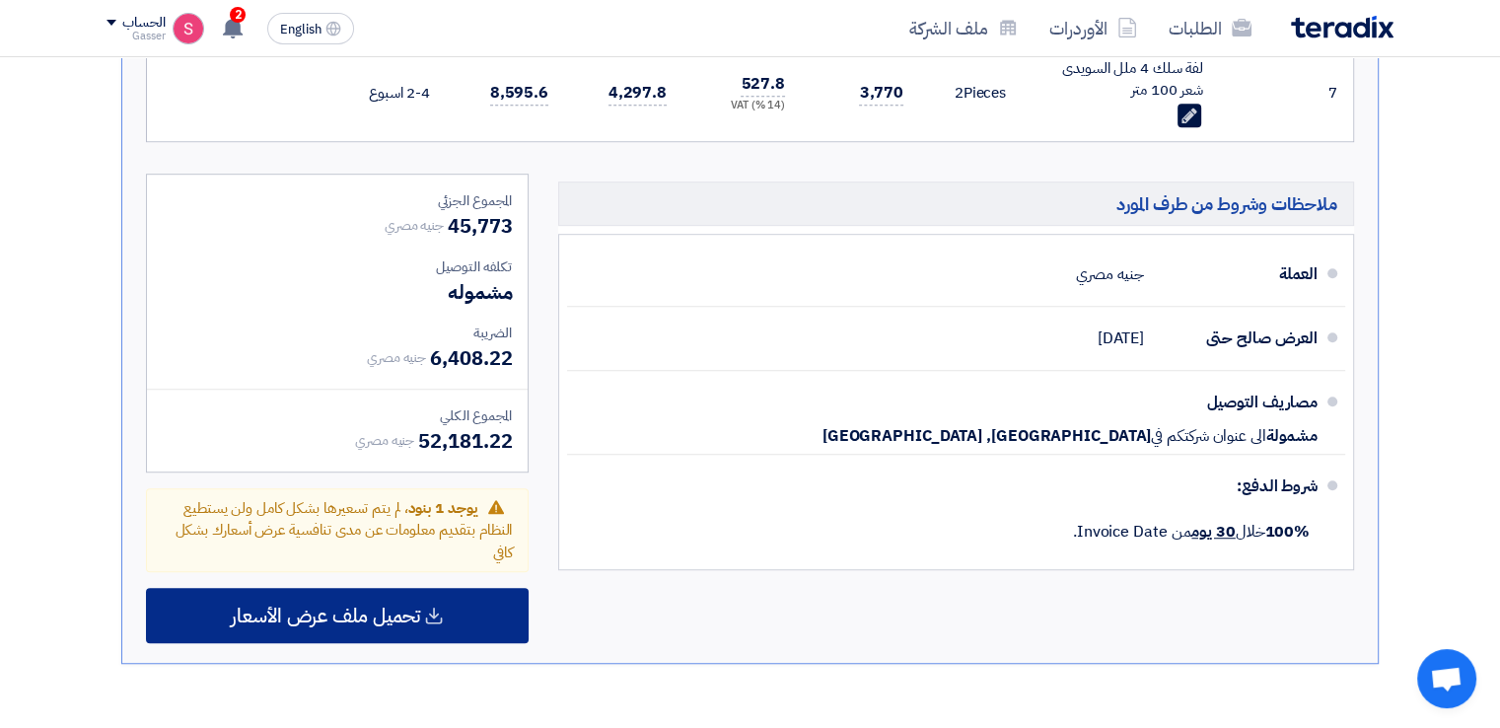
click at [343, 588] on div "تحميل ملف عرض الأسعار" at bounding box center [337, 615] width 383 height 55
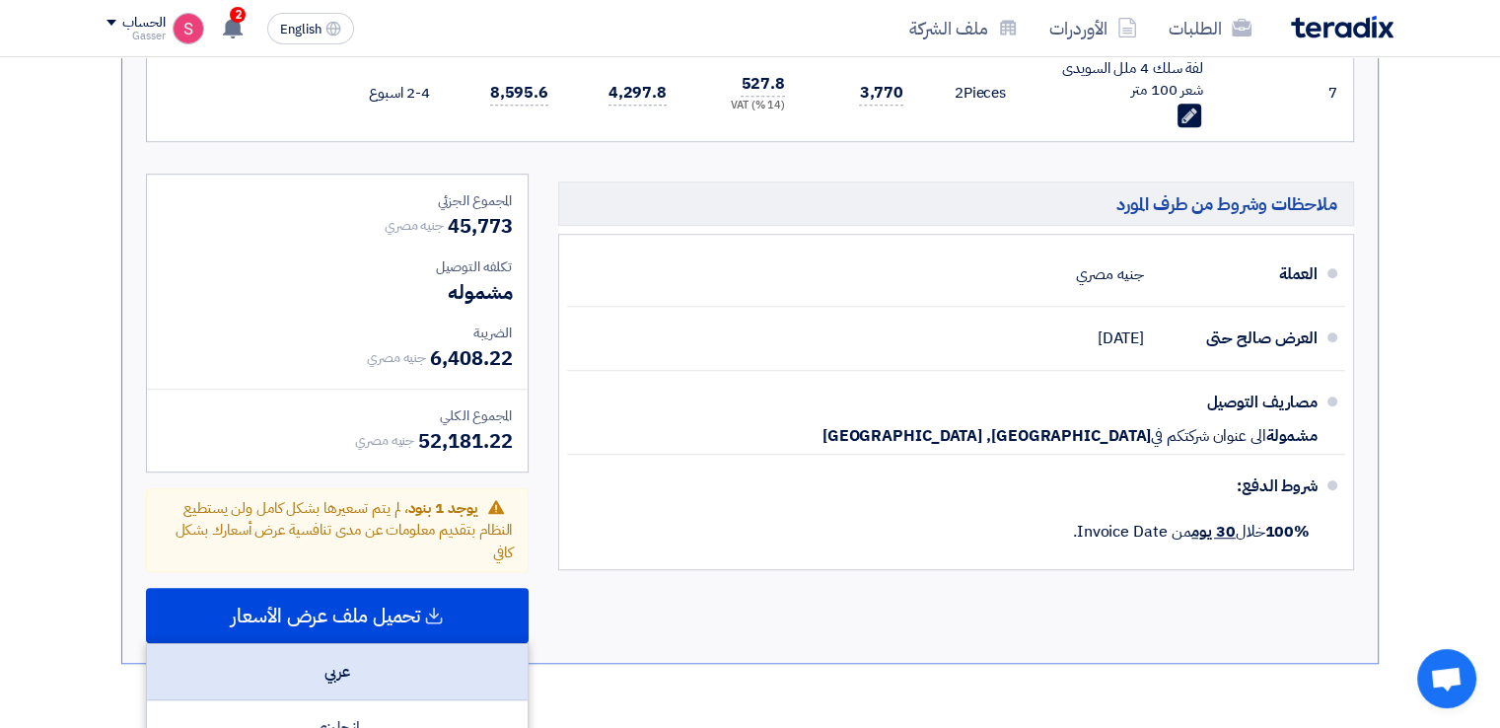
click at [356, 661] on div "عربي" at bounding box center [337, 672] width 381 height 56
